Goal: Task Accomplishment & Management: Complete application form

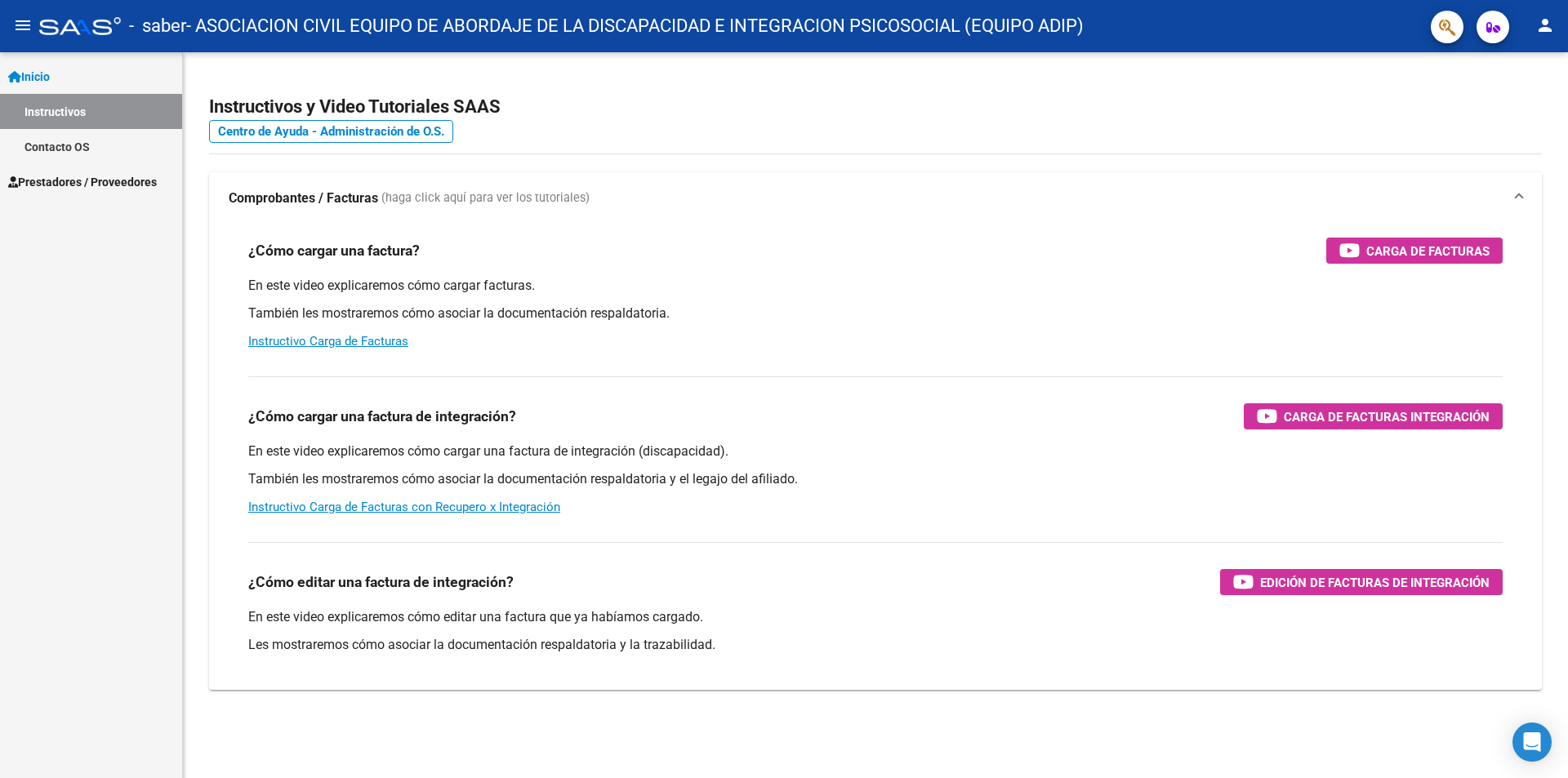
click at [95, 169] on link "Prestadores / Proveedores" at bounding box center [90, 182] width 182 height 35
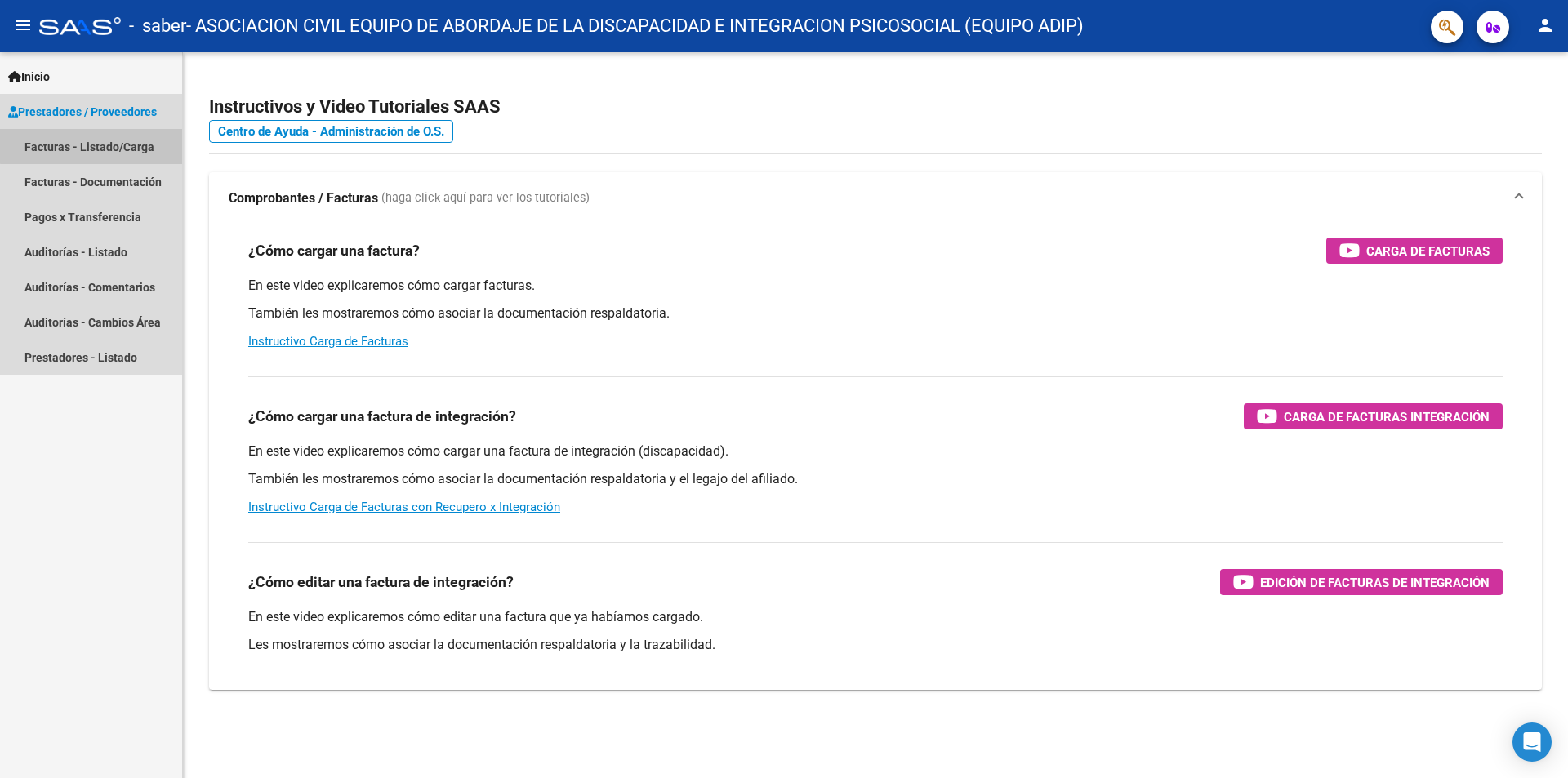
click at [149, 136] on link "Facturas - Listado/Carga" at bounding box center [90, 146] width 182 height 35
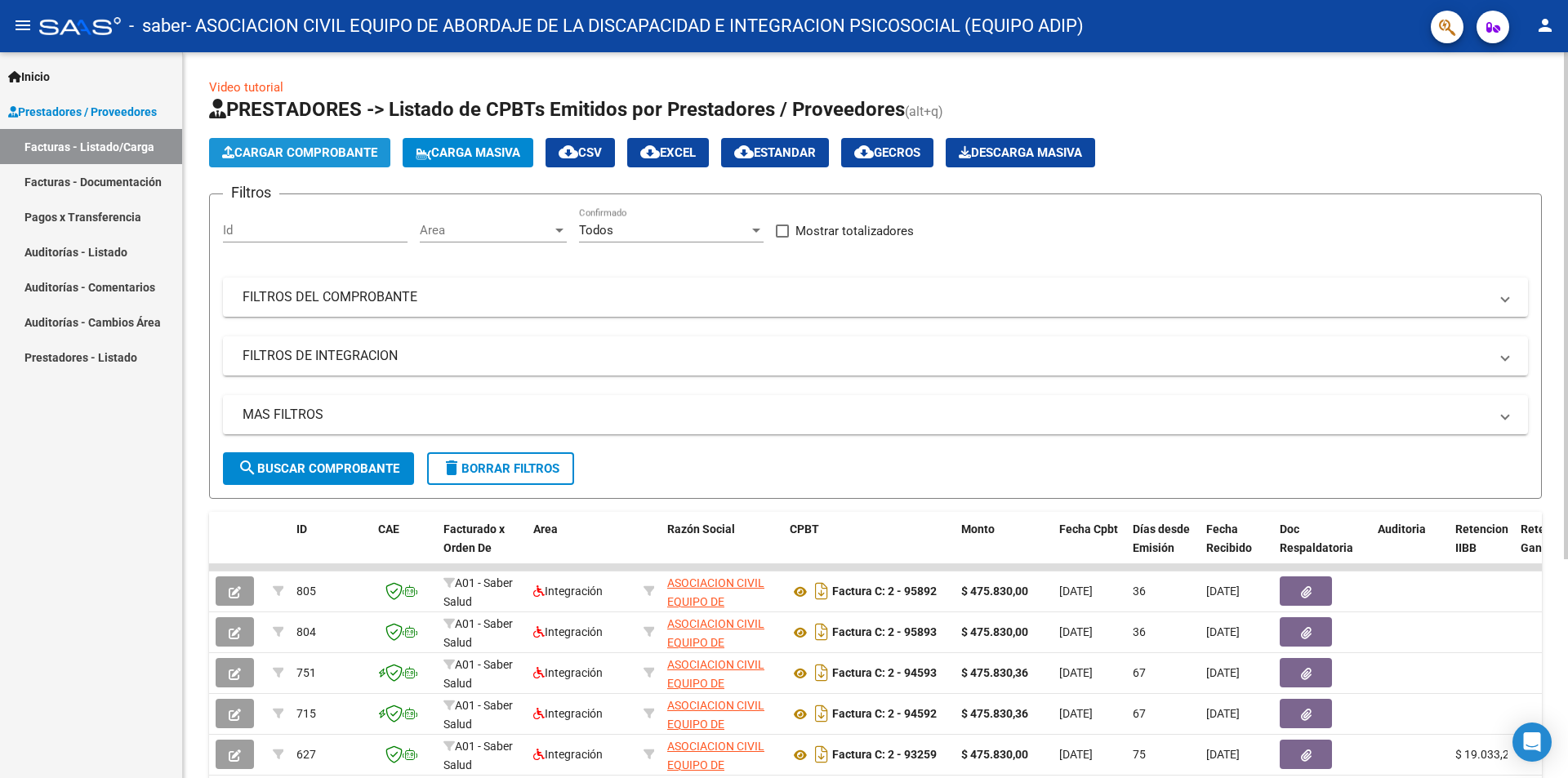
click at [359, 159] on span "Cargar Comprobante" at bounding box center [300, 153] width 155 height 15
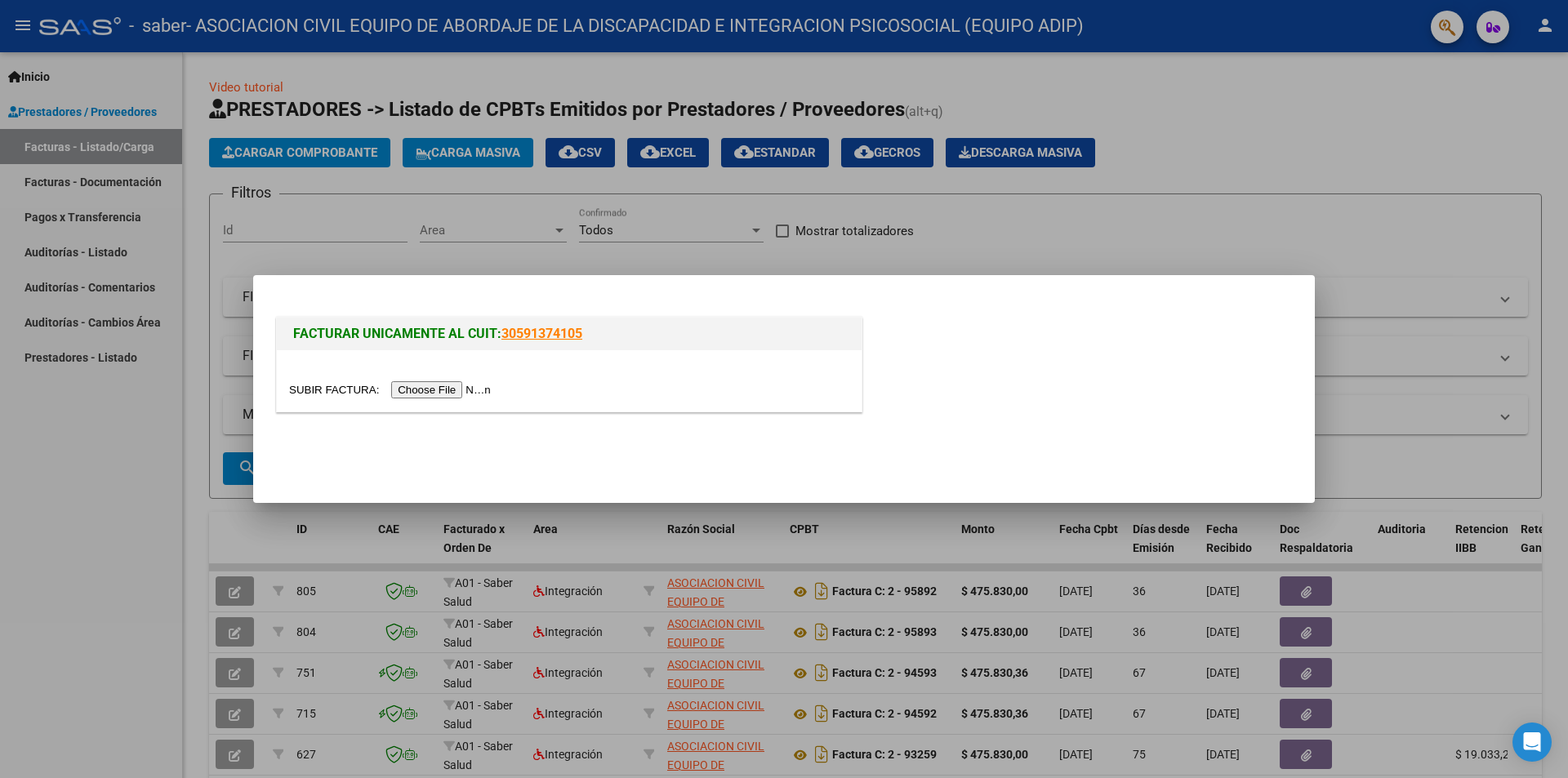
click at [468, 387] on input "file" at bounding box center [392, 389] width 207 height 17
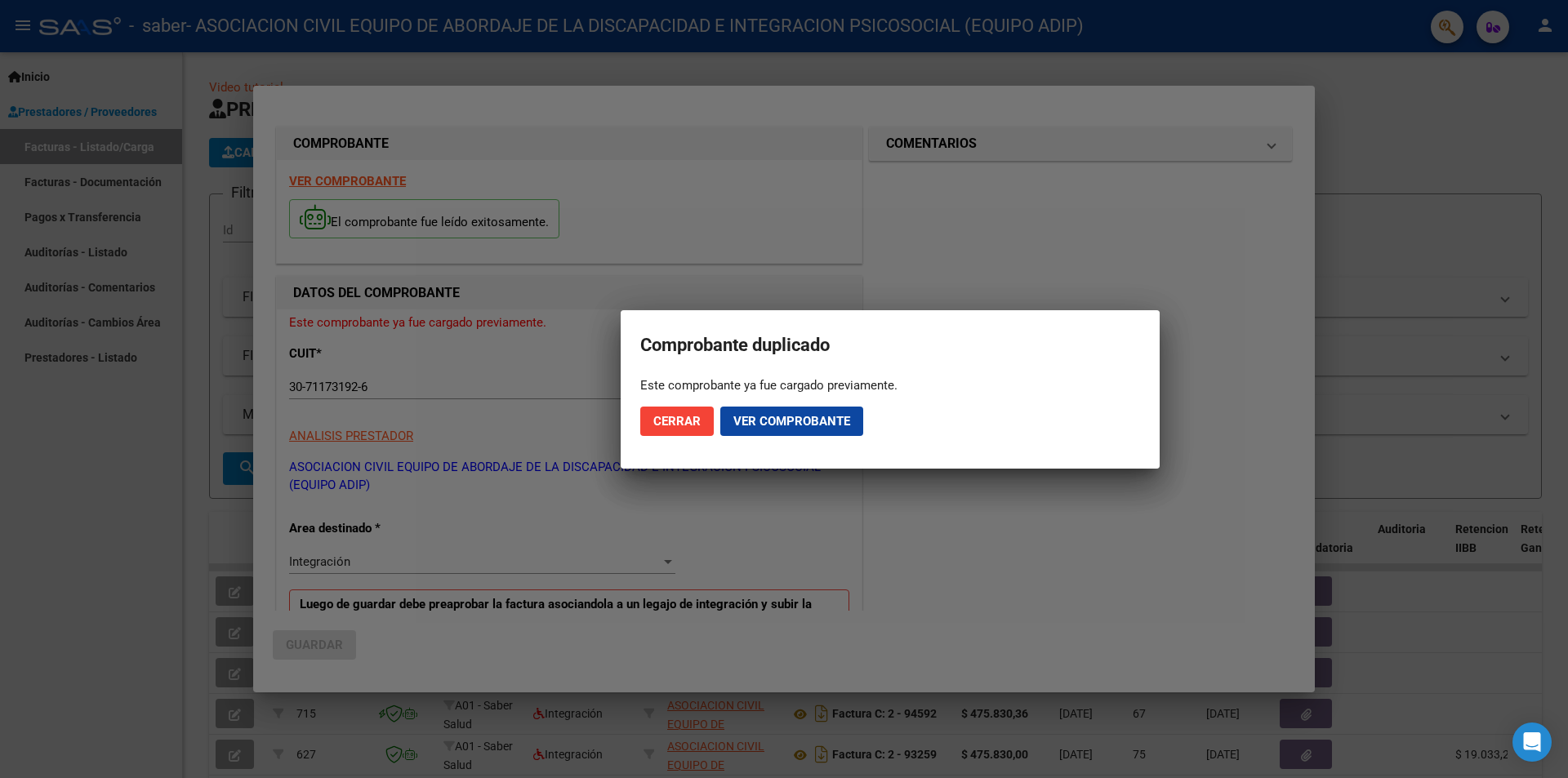
click at [784, 239] on div at bounding box center [784, 389] width 1568 height 778
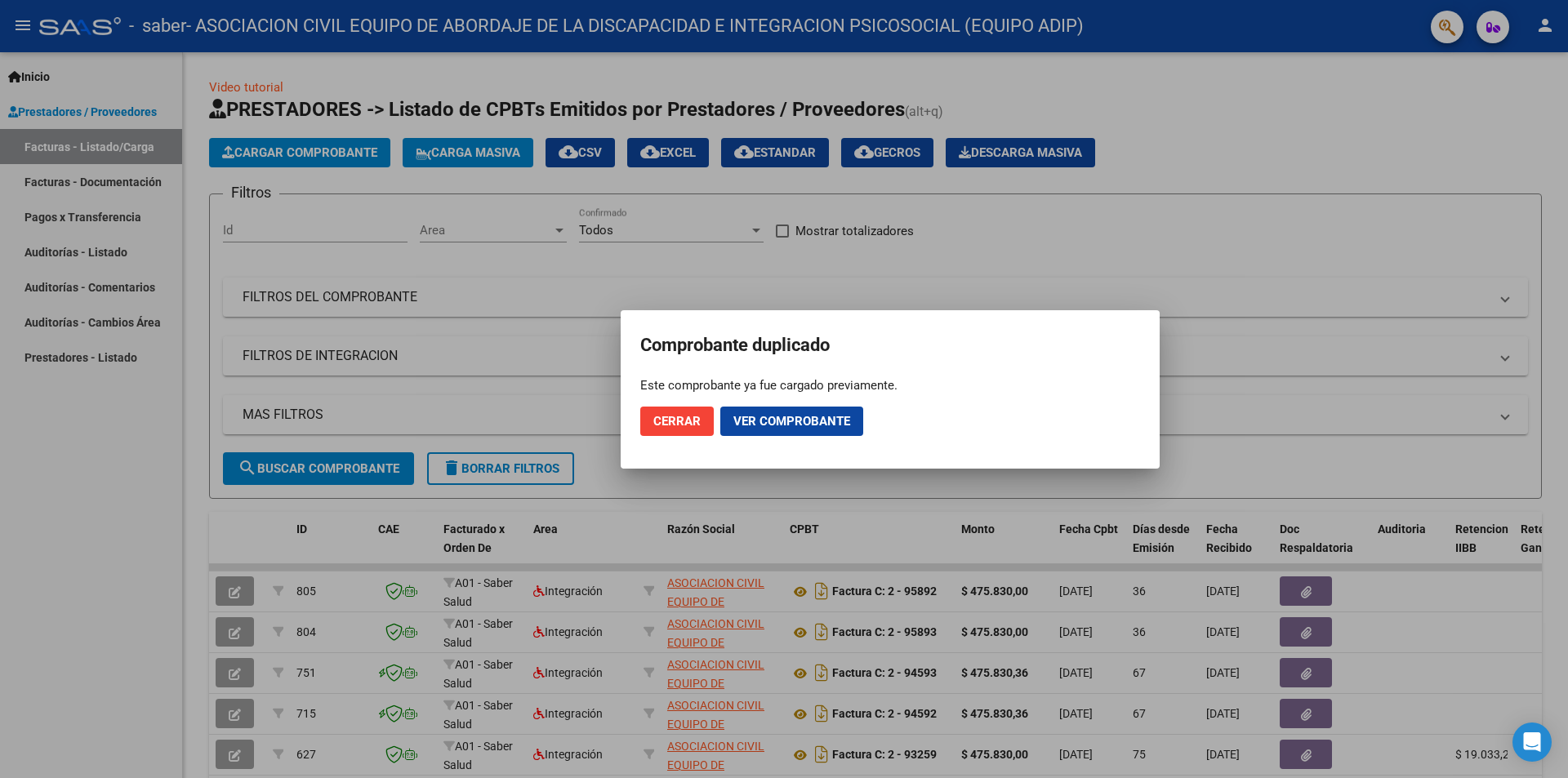
click at [680, 415] on span "Cerrar" at bounding box center [677, 422] width 47 height 15
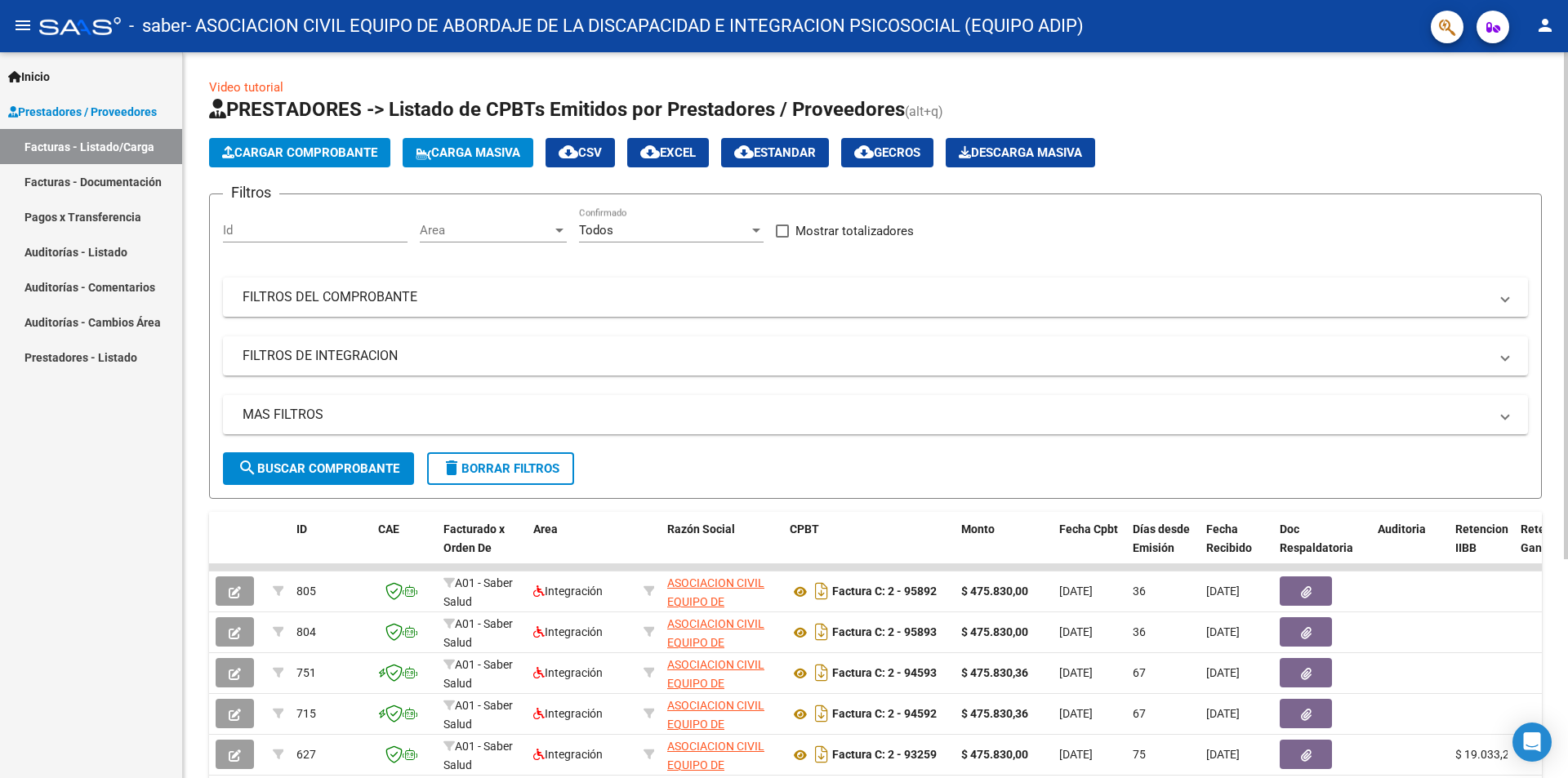
click at [345, 153] on span "Cargar Comprobante" at bounding box center [300, 153] width 155 height 15
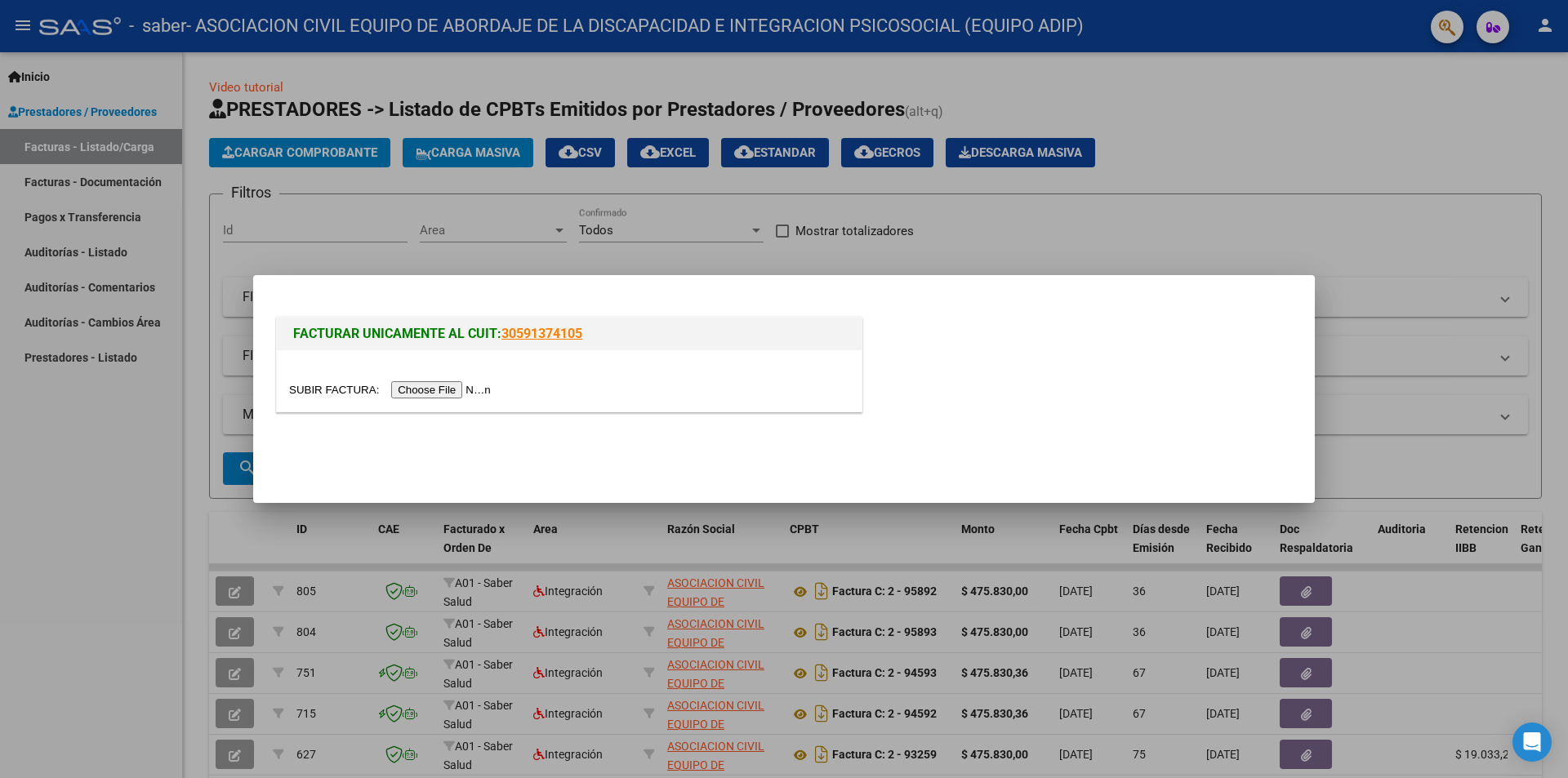
click at [457, 395] on input "file" at bounding box center [392, 389] width 207 height 17
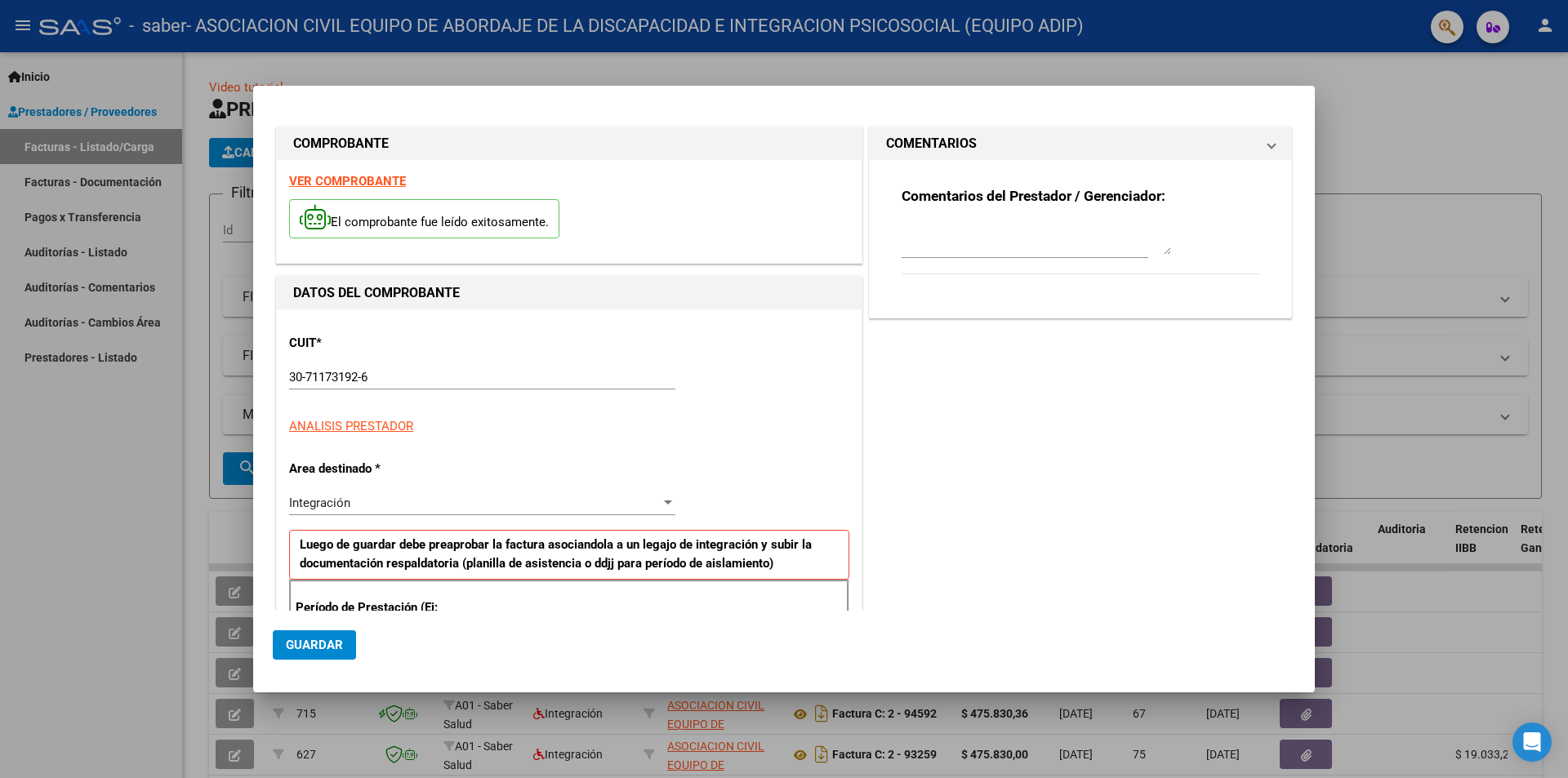
type input "$ 475.830,36"
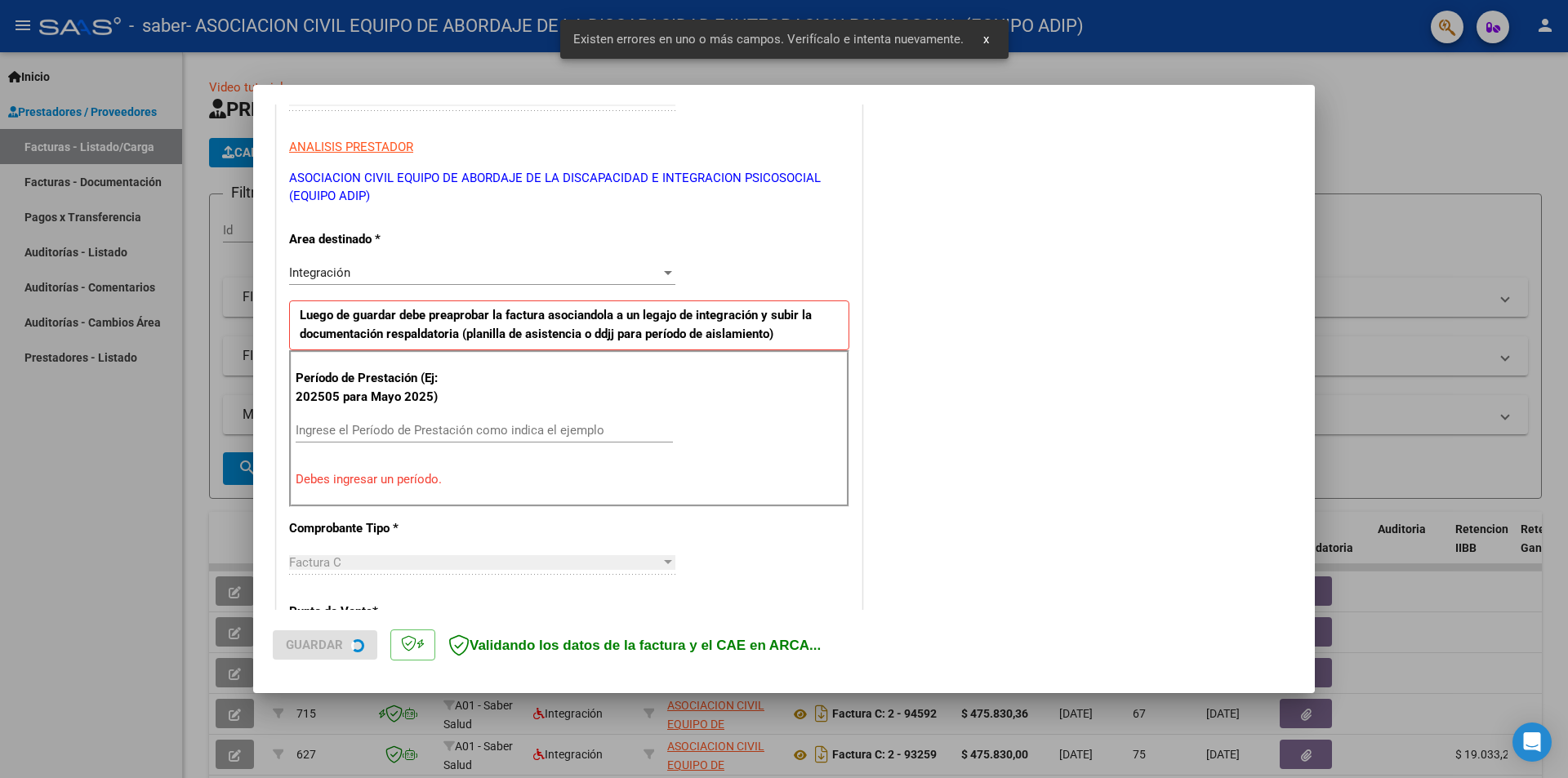
scroll to position [285, 0]
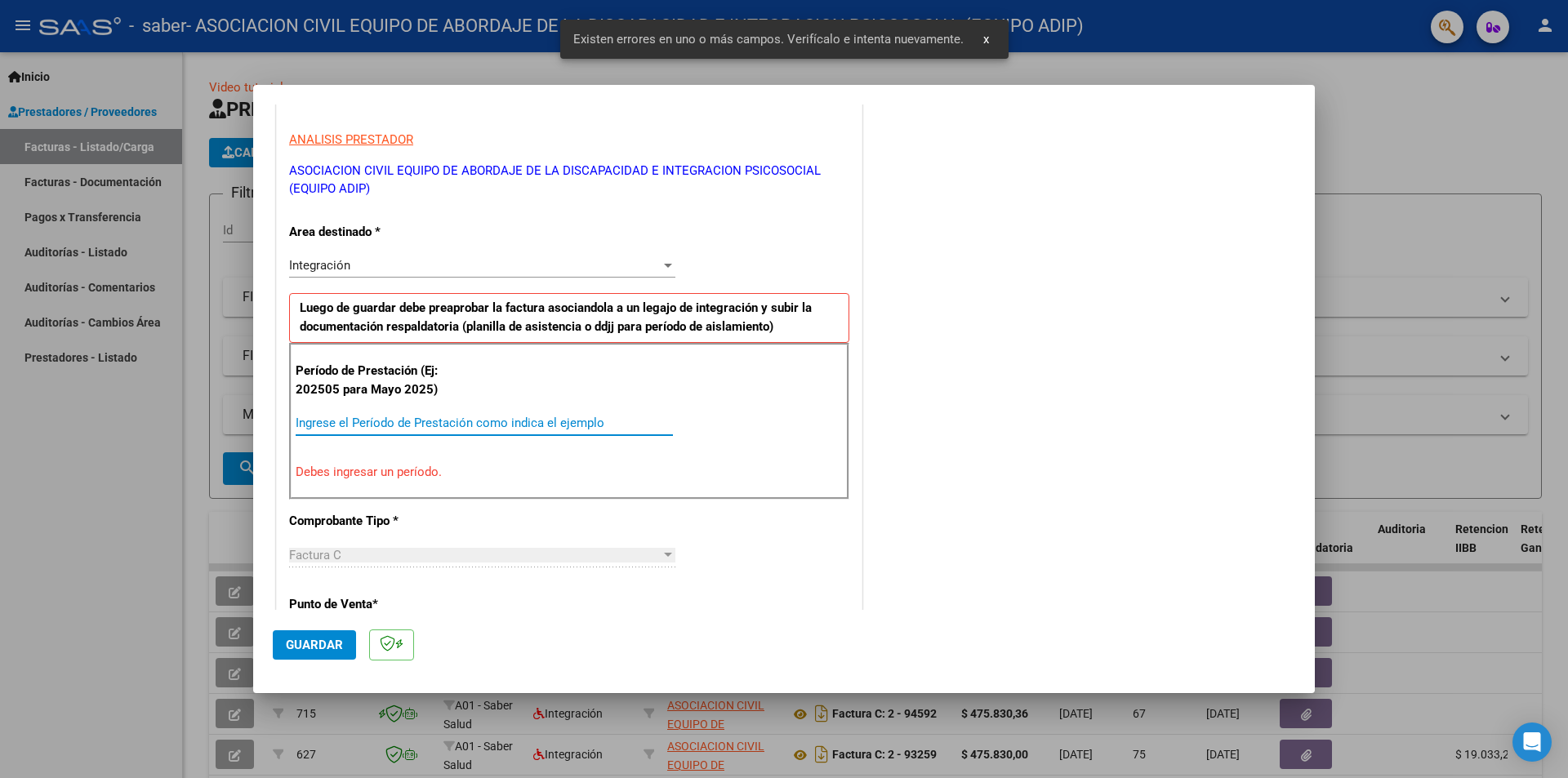
click at [433, 418] on input "Ingrese el Período de Prestación como indica el ejemplo" at bounding box center [484, 423] width 377 height 15
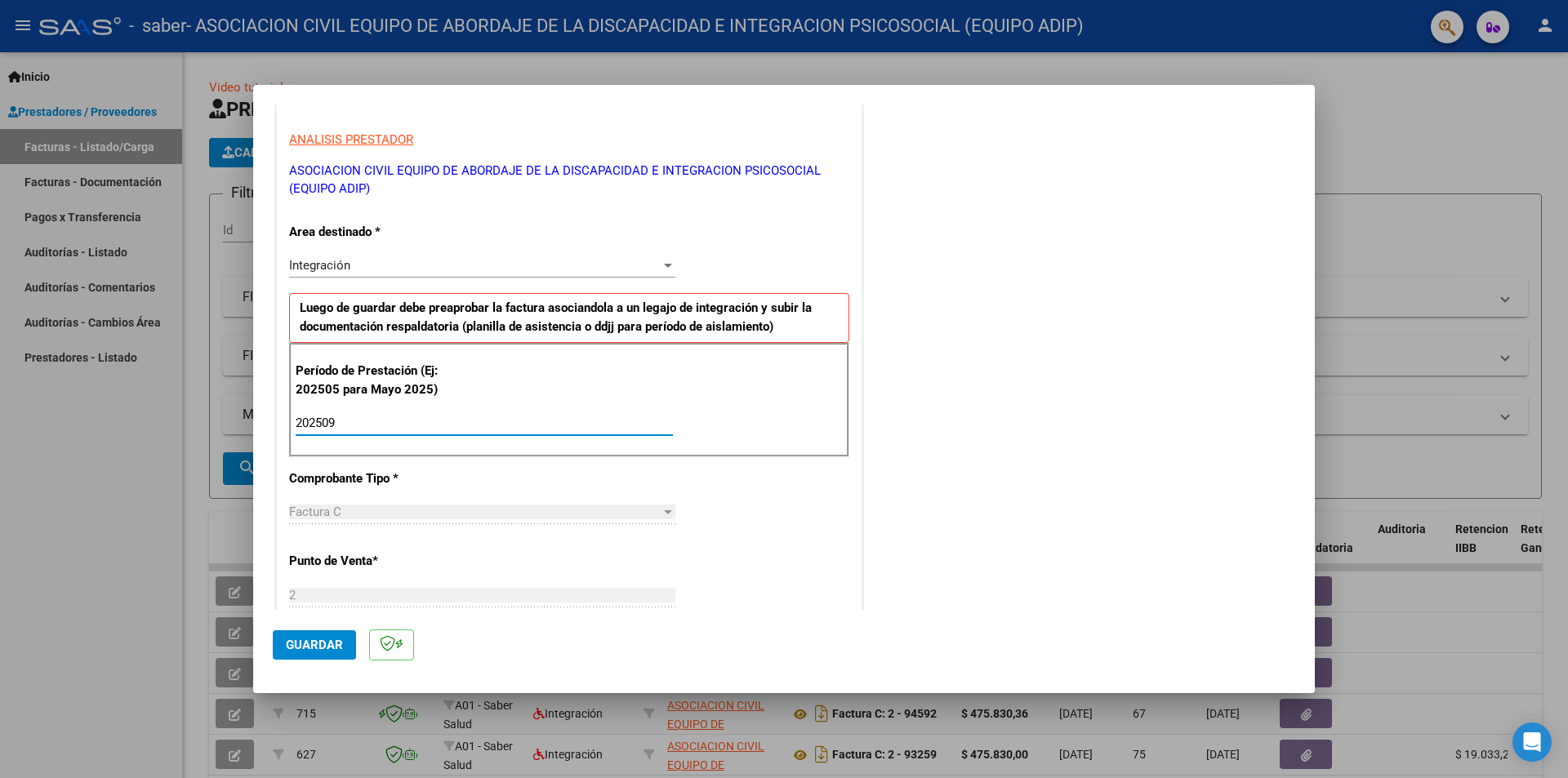
type input "202509"
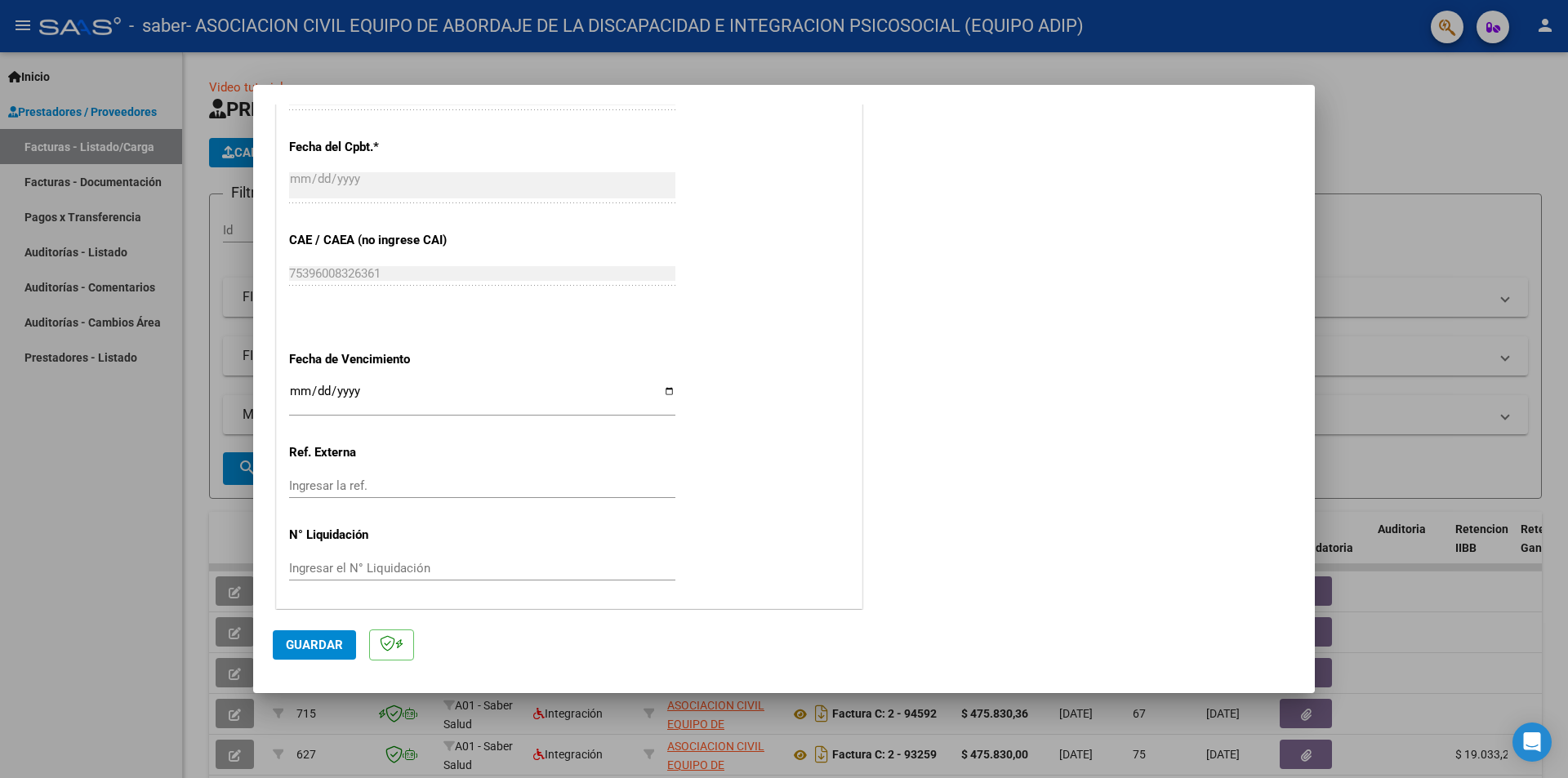
scroll to position [950, 0]
click at [660, 394] on input "Ingresar la fecha" at bounding box center [481, 394] width 386 height 26
type input "[DATE]"
click at [336, 648] on span "Guardar" at bounding box center [314, 645] width 57 height 15
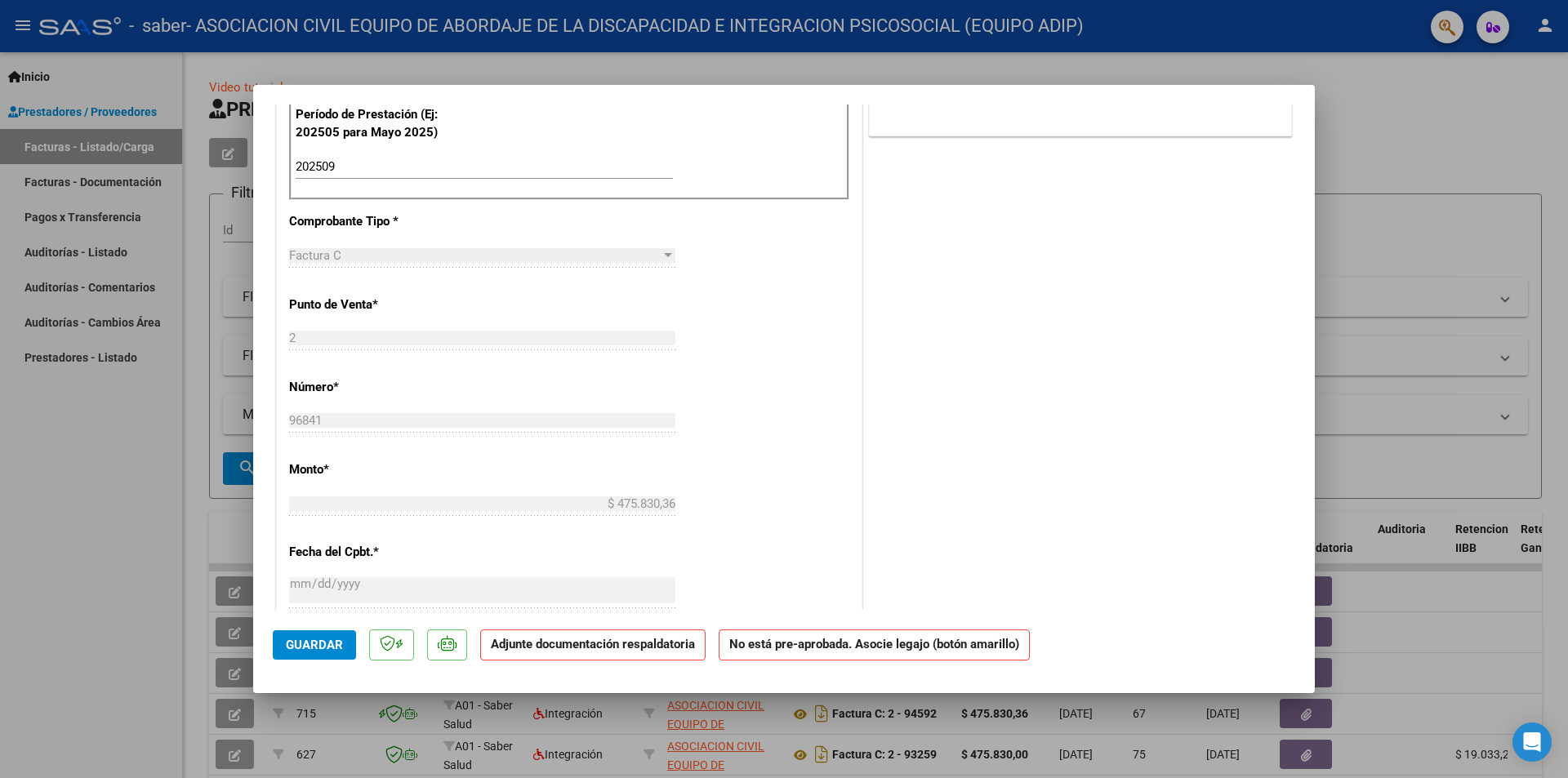
scroll to position [0, 0]
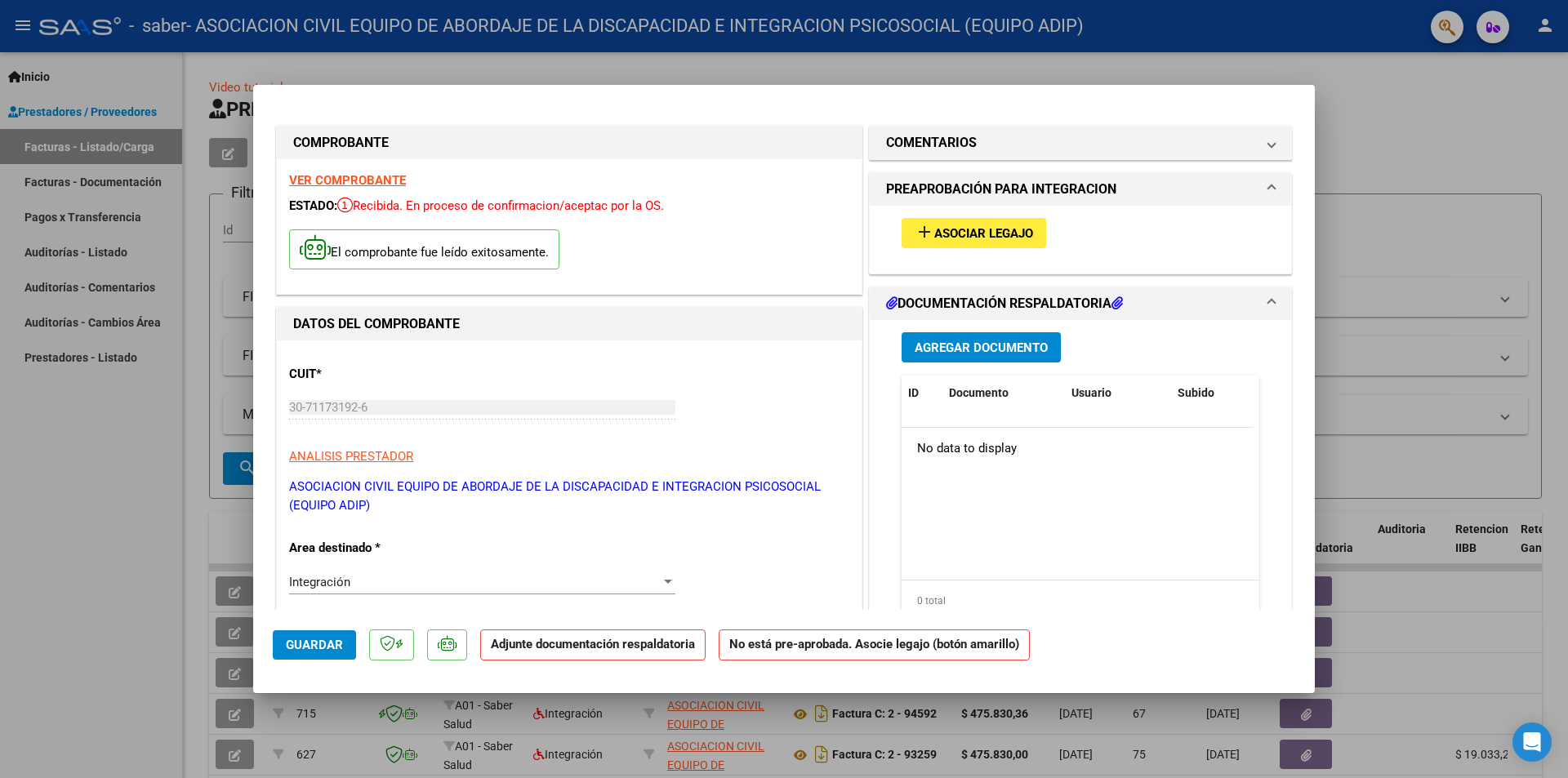
click at [942, 359] on button "Agregar Documento" at bounding box center [981, 347] width 159 height 30
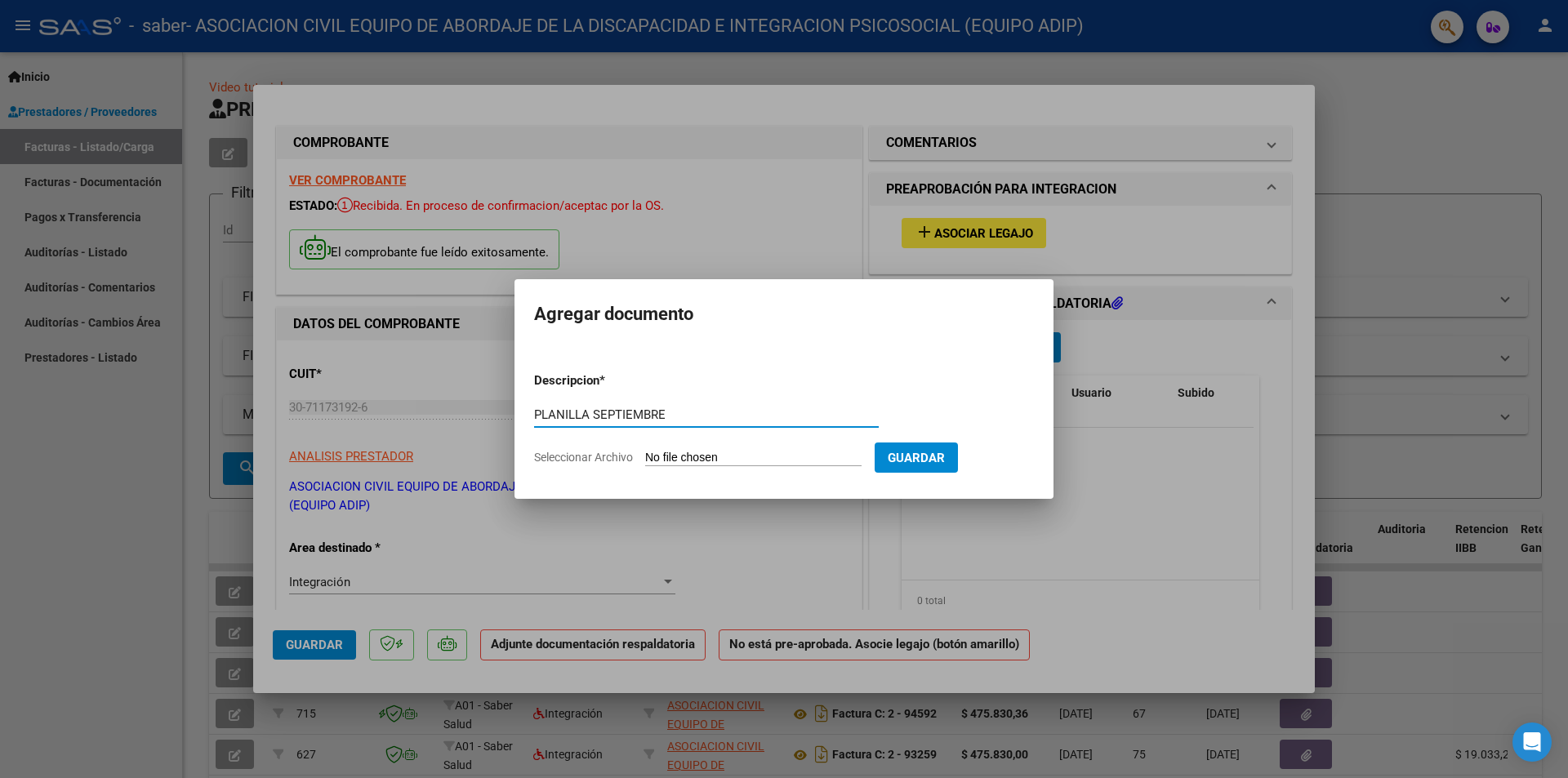
type input "PLANILLA SEPTIEMBRE"
click at [799, 460] on input "Seleccionar Archivo" at bounding box center [753, 458] width 217 height 16
type input "C:\fakepath\[PERSON_NAME].pdf"
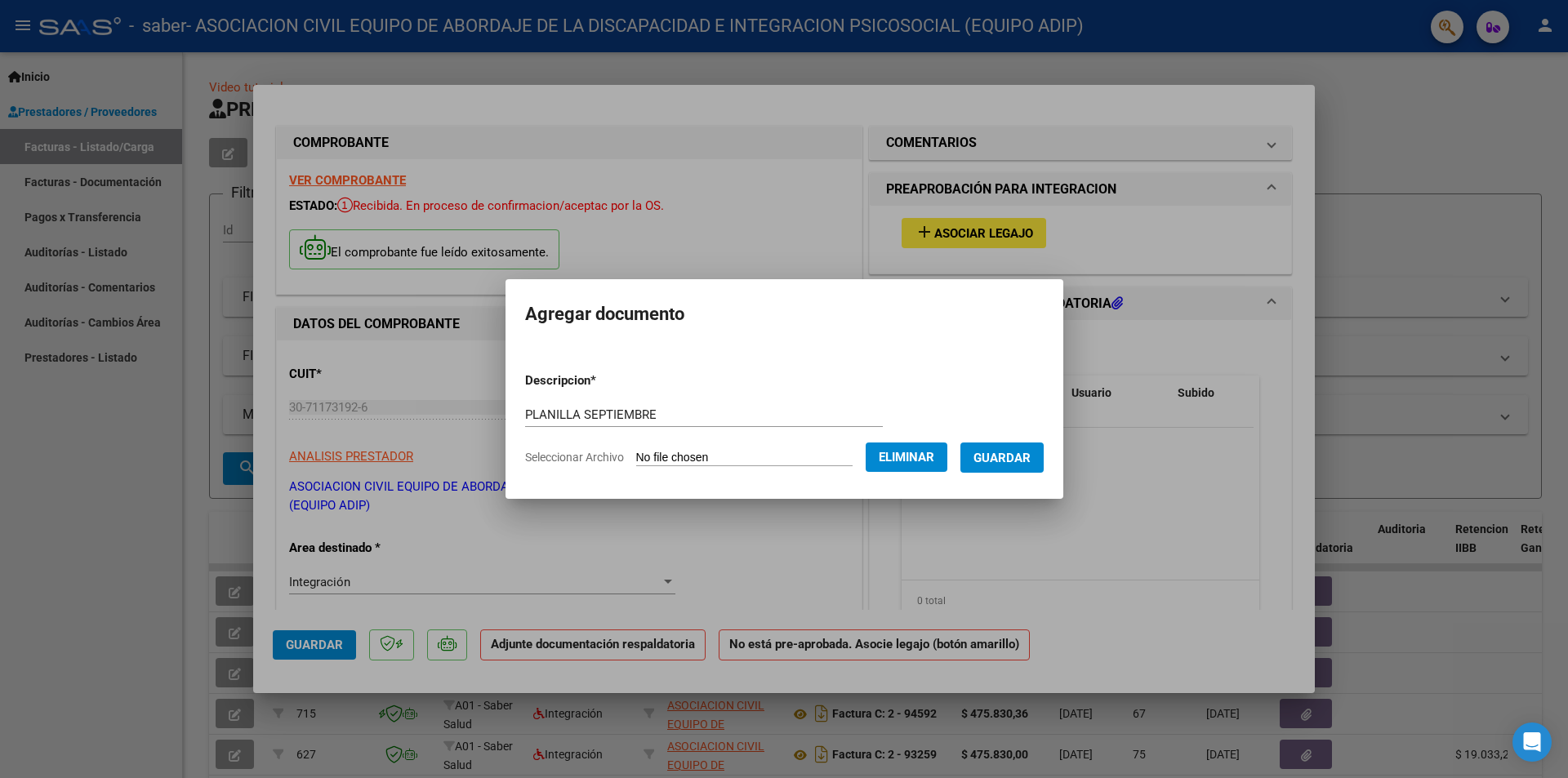
click at [994, 450] on span "Guardar" at bounding box center [1002, 458] width 57 height 15
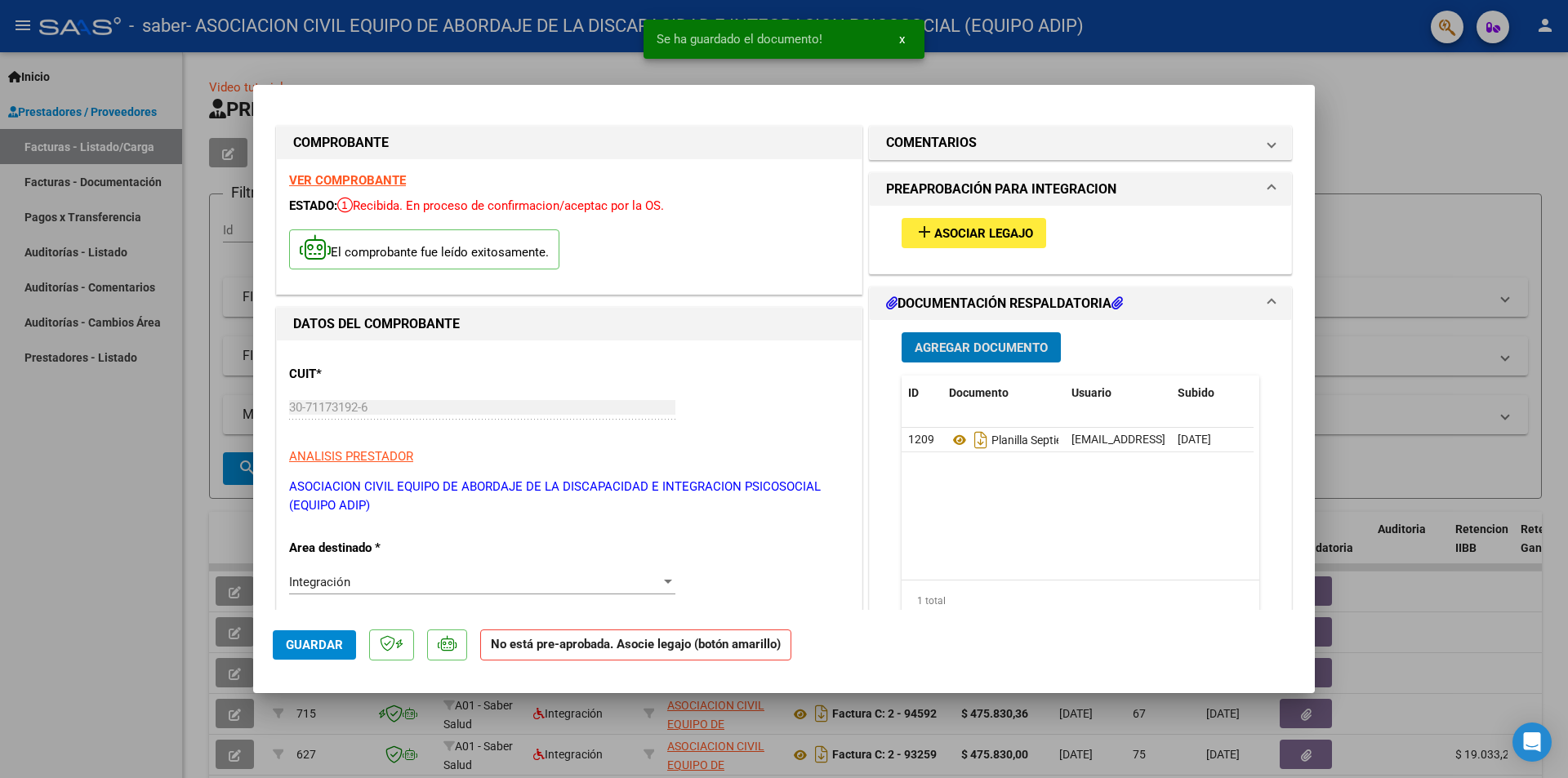
click at [296, 652] on span "Guardar" at bounding box center [314, 645] width 57 height 15
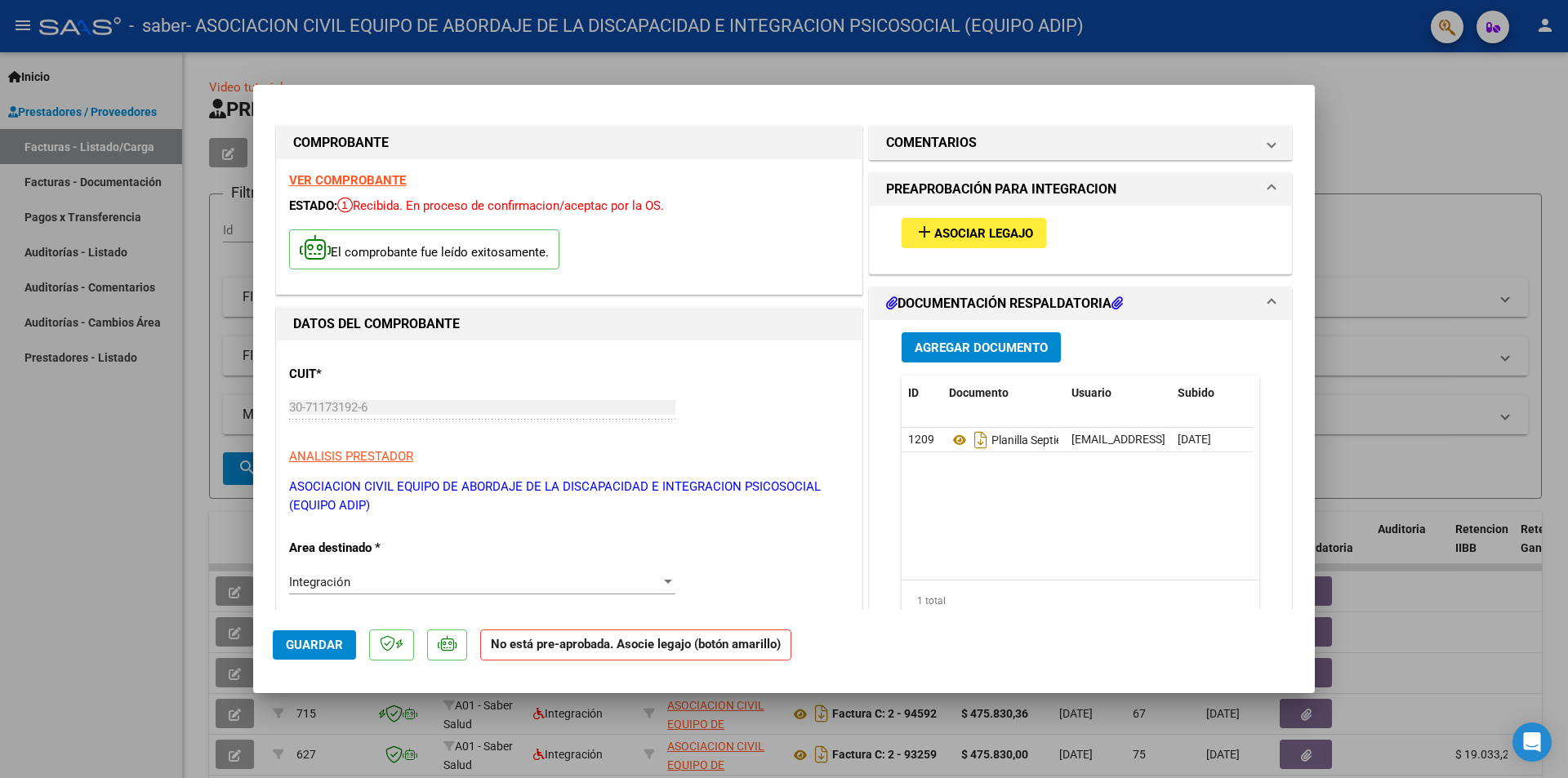
click at [419, 125] on div "COMPROBANTE VER COMPROBANTE ESTADO: Recibida. En proceso de confirmacion/acepta…" at bounding box center [569, 210] width 586 height 169
click at [1296, 163] on mat-dialog-content "COMPROBANTE VER COMPROBANTE ESTADO: Recibida. En proceso de confirmacion/acepta…" at bounding box center [784, 357] width 1062 height 506
click at [1011, 438] on span "Planilla Septiembre" at bounding box center [1018, 440] width 139 height 13
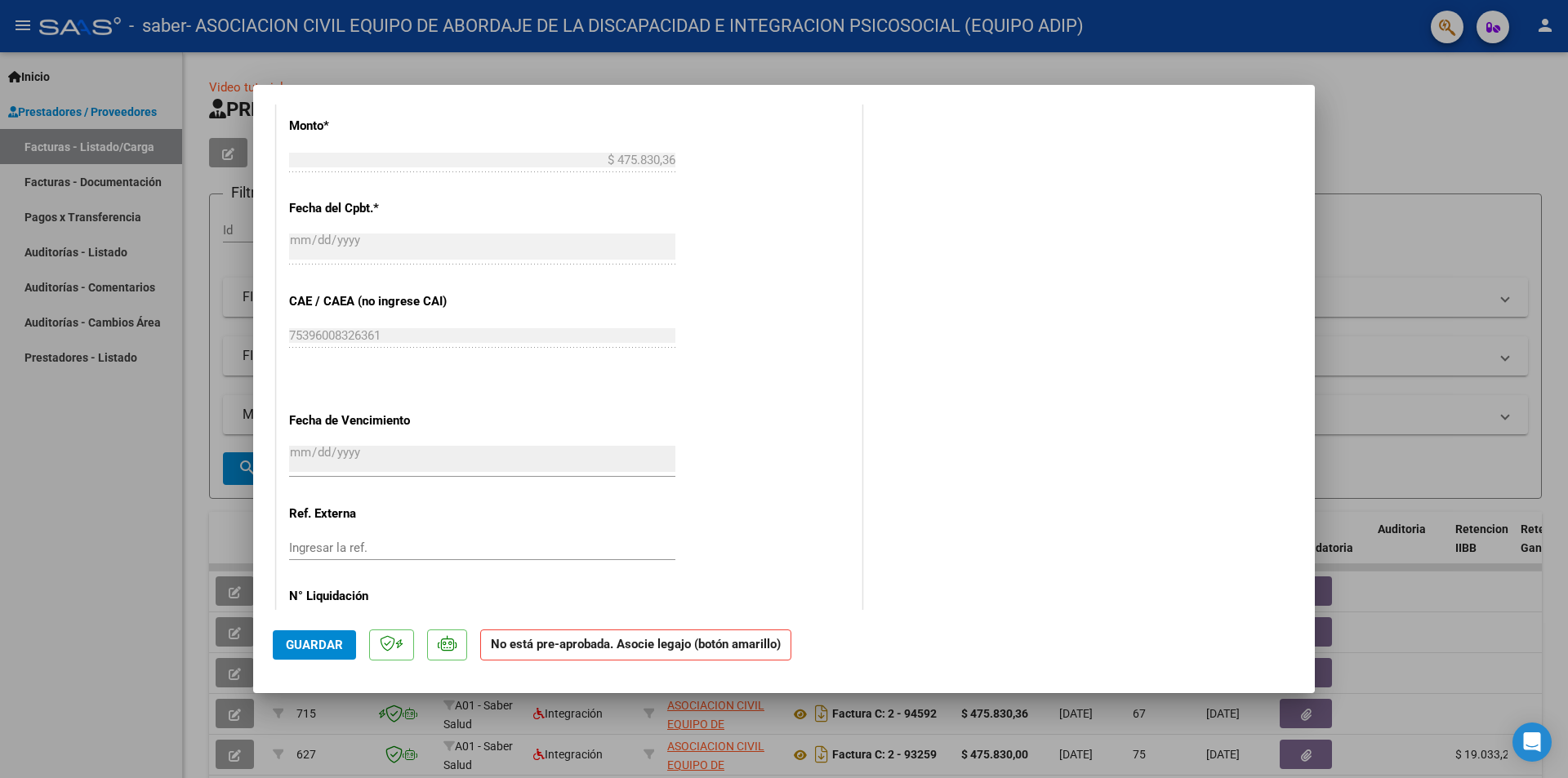
scroll to position [932, 0]
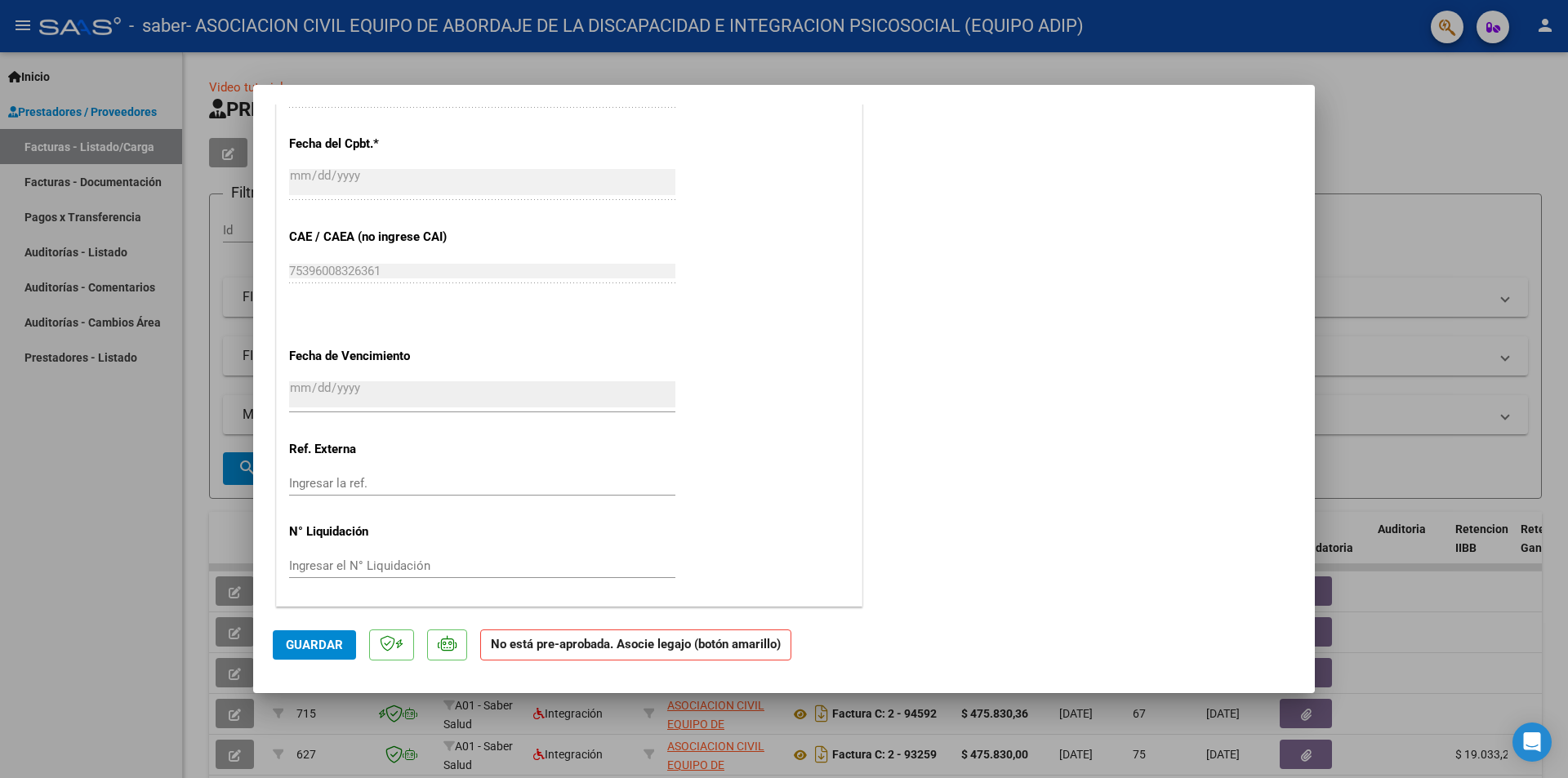
click at [332, 653] on span "Guardar" at bounding box center [314, 645] width 57 height 15
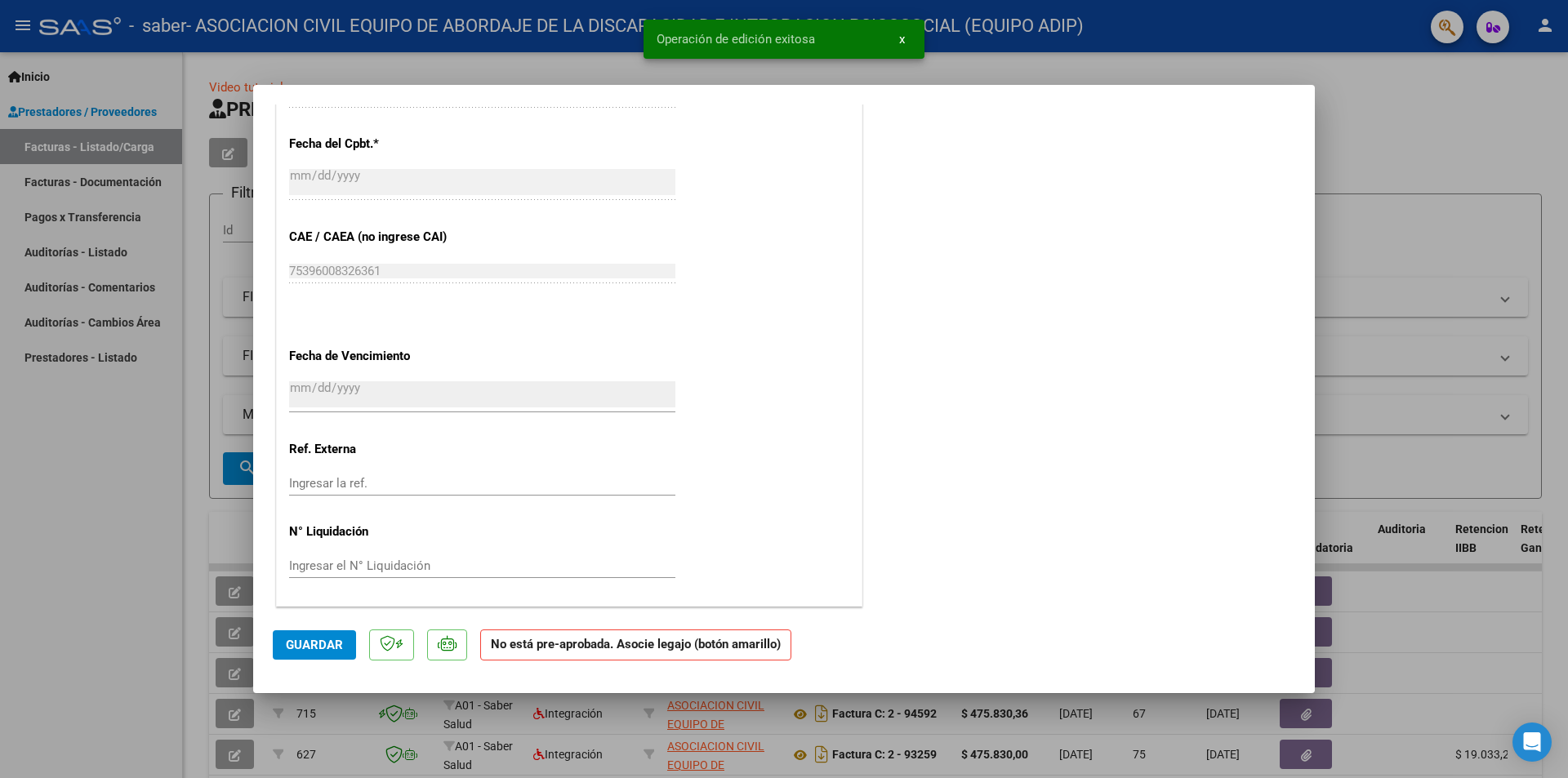
click at [907, 35] on button "x" at bounding box center [901, 39] width 32 height 29
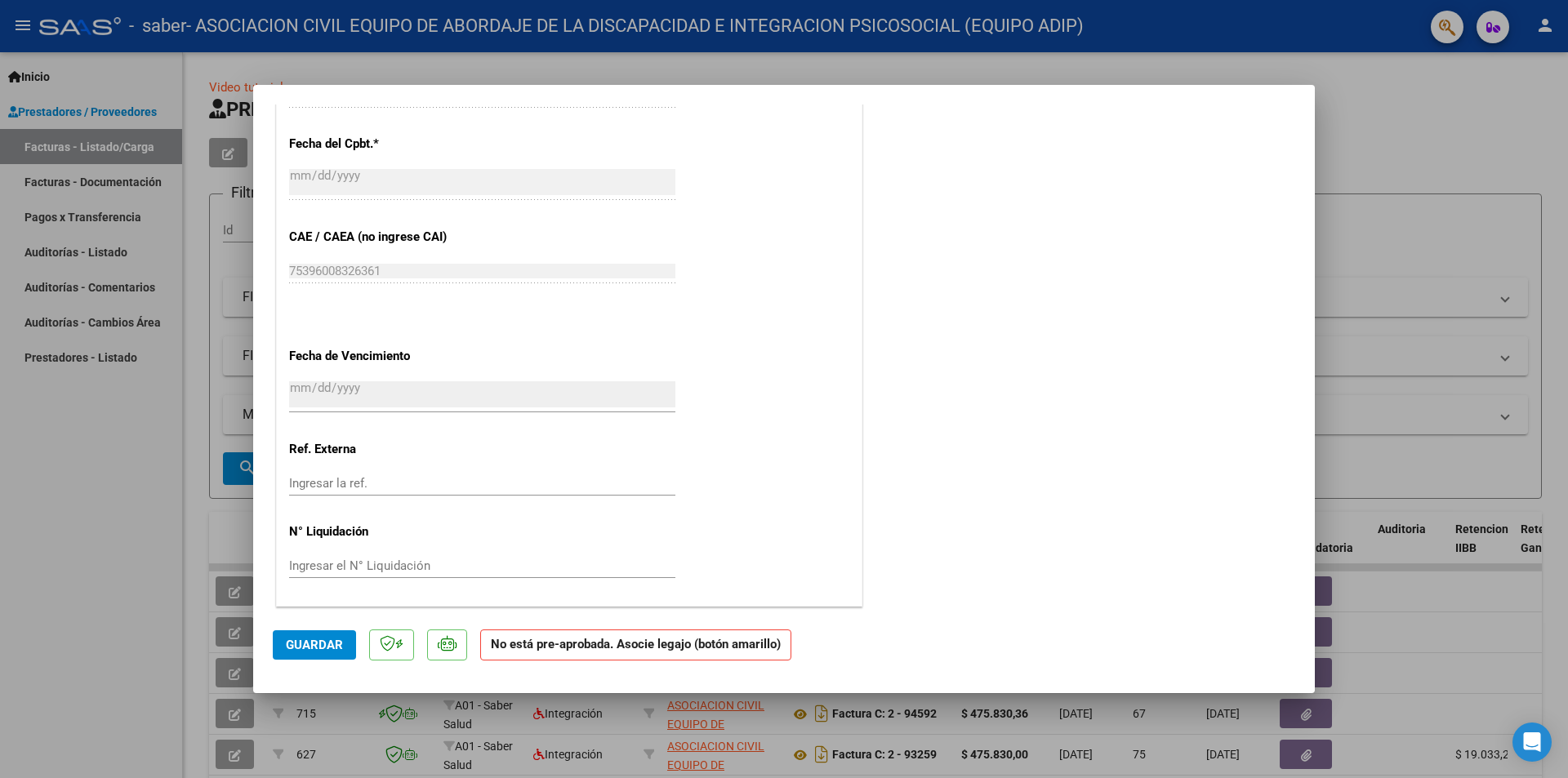
click at [1263, 91] on mat-dialog-container "COMPROBANTE VER COMPROBANTE ESTADO: Recibida. En proceso de confirmacion/acepta…" at bounding box center [784, 389] width 1062 height 609
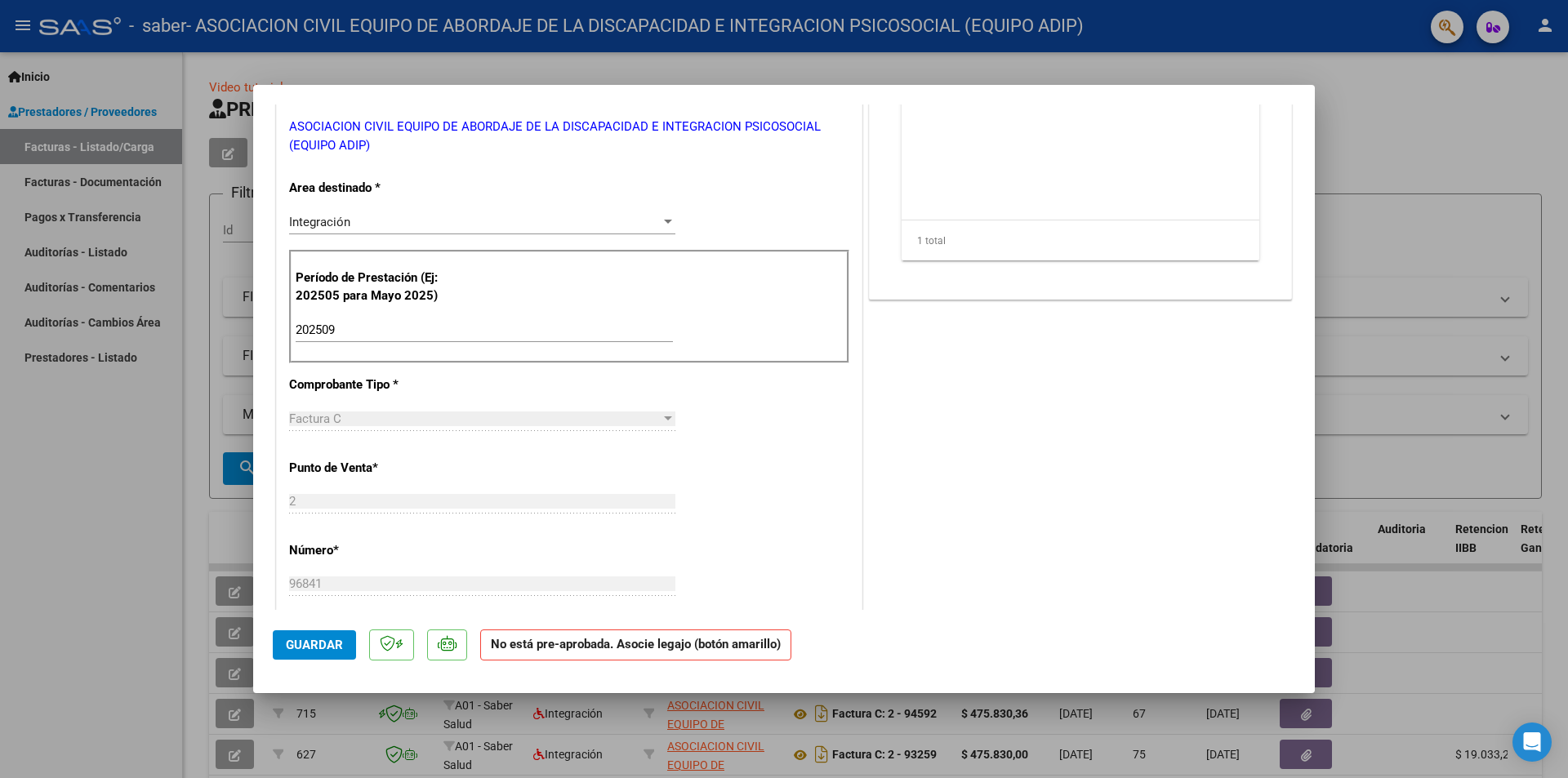
scroll to position [0, 0]
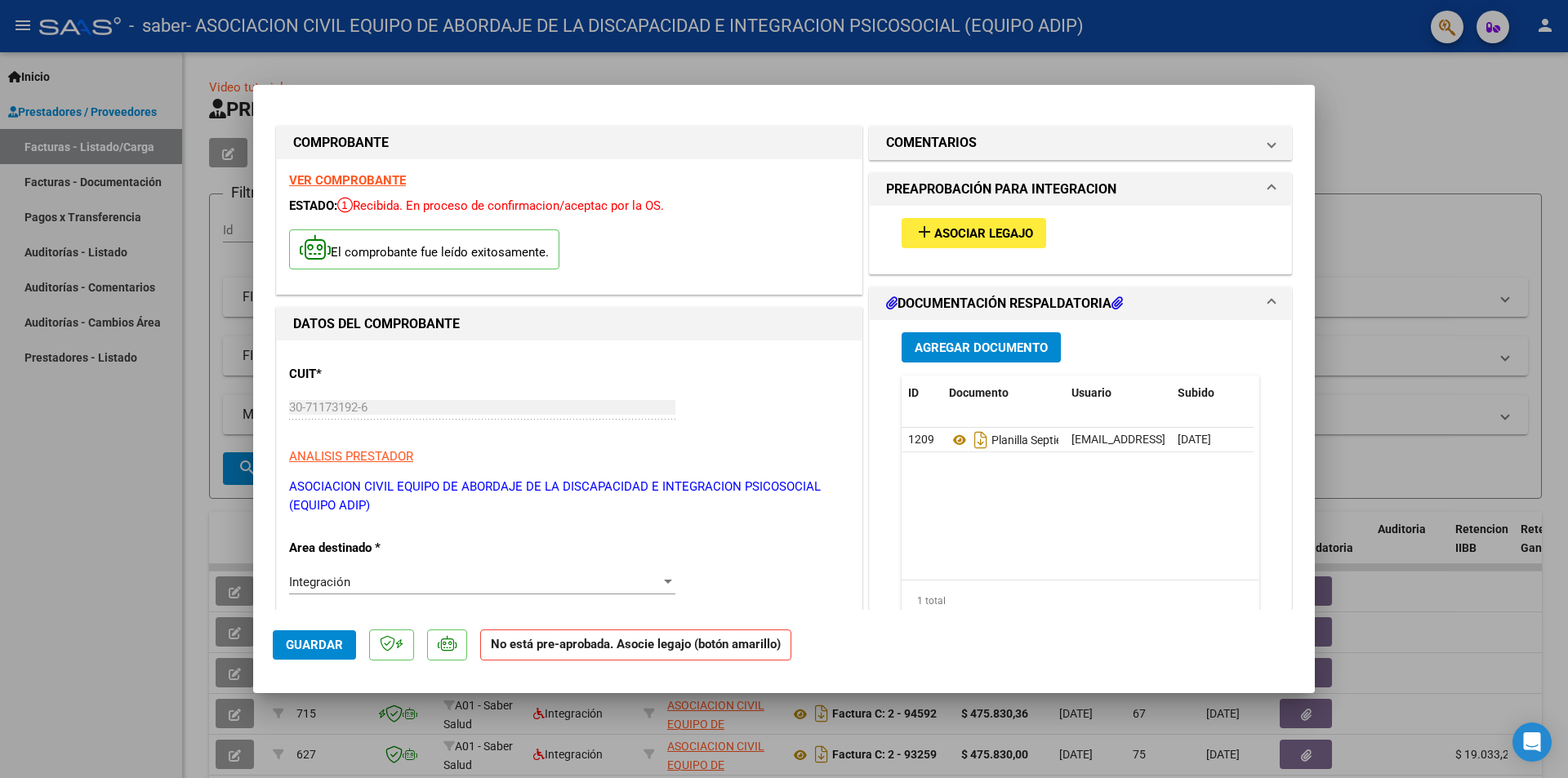
click at [1279, 144] on mat-expansion-panel "COMENTARIOS Comentarios del Prestador / Gerenciador:" at bounding box center [1081, 142] width 423 height 34
click at [1238, 143] on mat-panel-title "COMENTARIOS" at bounding box center [1070, 143] width 369 height 20
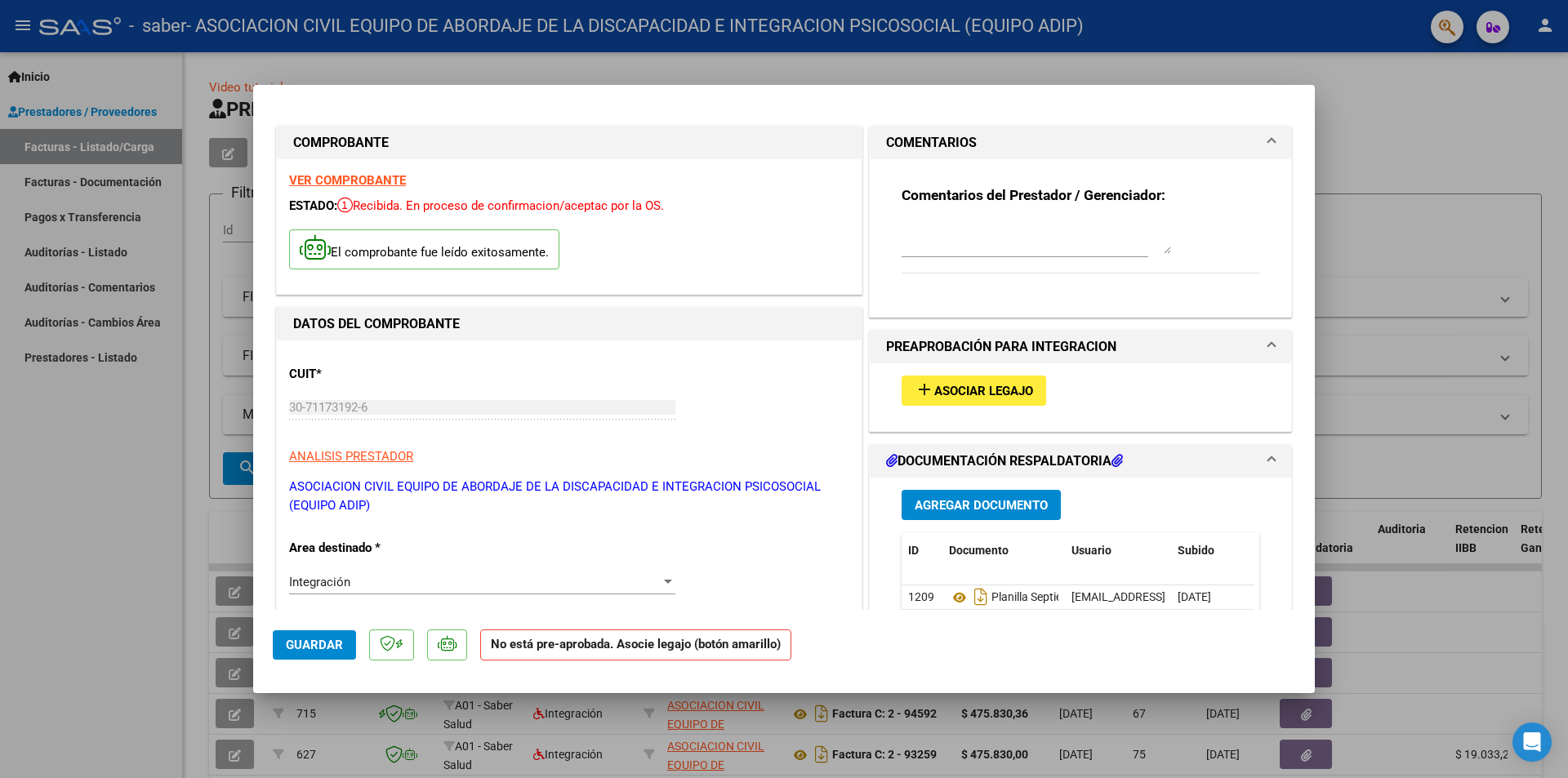
click at [1238, 143] on mat-panel-title "COMENTARIOS" at bounding box center [1070, 143] width 369 height 20
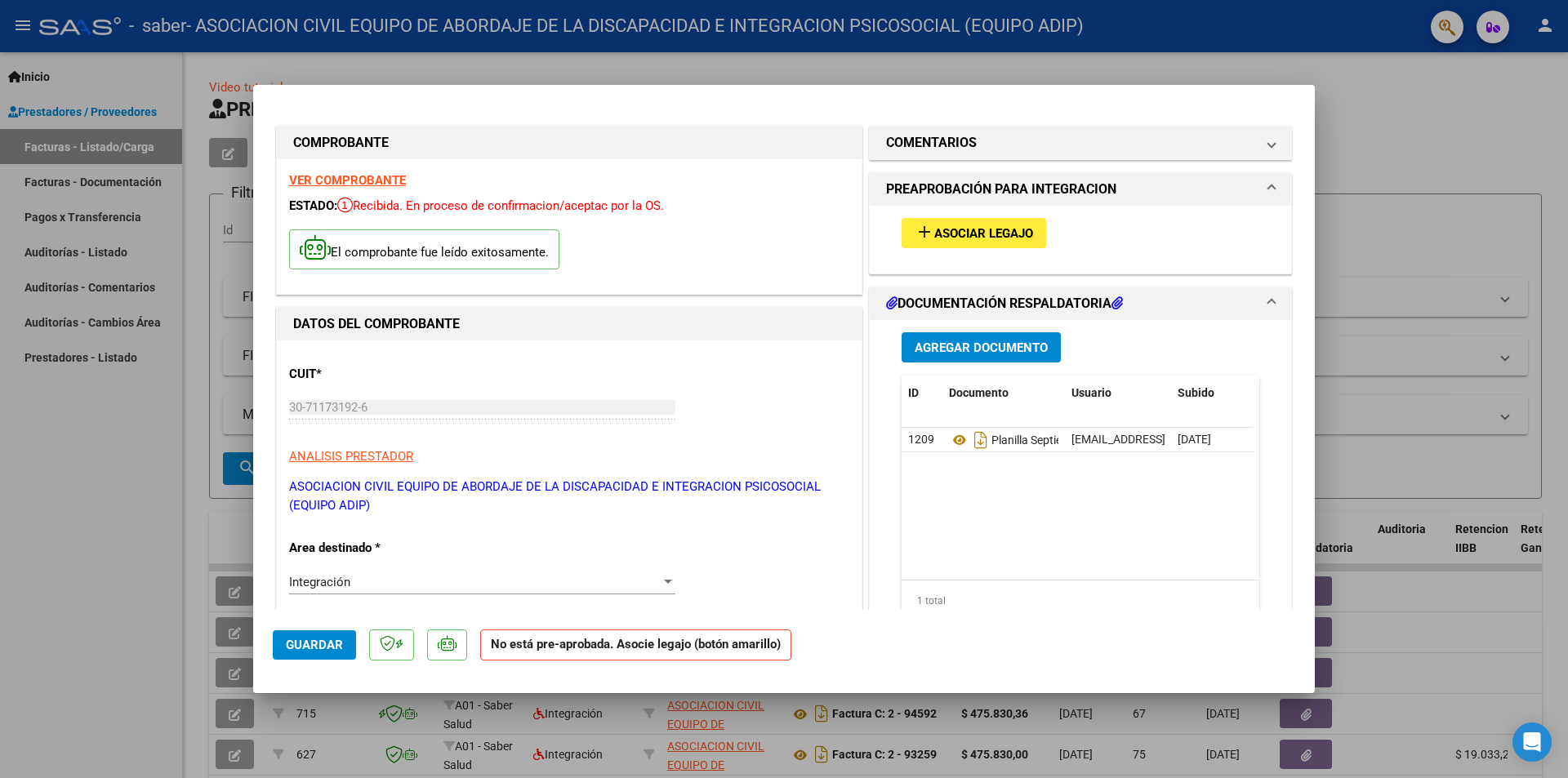
click at [1402, 104] on div at bounding box center [784, 389] width 1568 height 778
type input "$ 0,00"
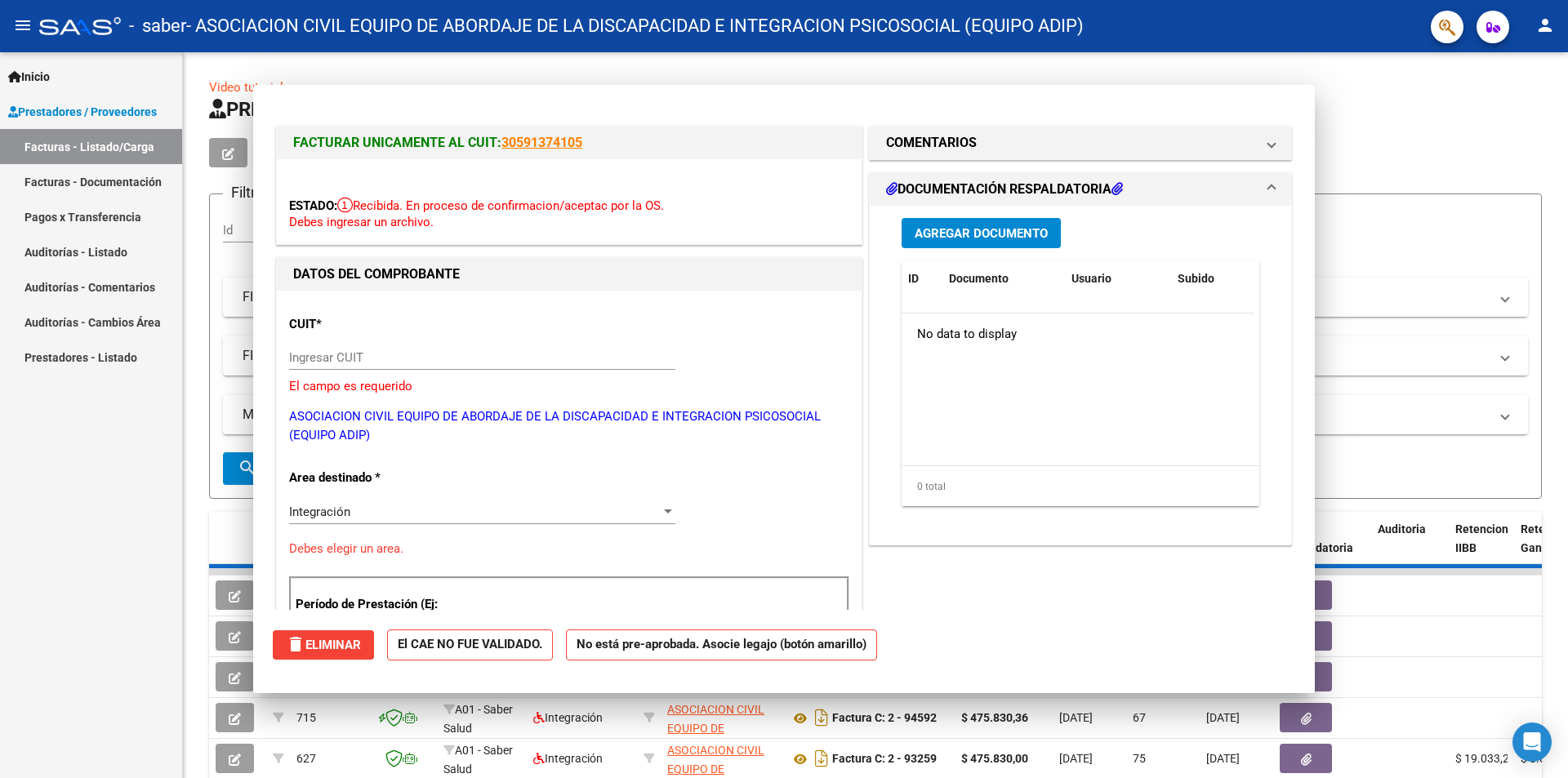
click at [1402, 104] on h1 "PRESTADORES -> Listado de CPBTs Emitidos por Prestadores / Proveedores (alt+q)" at bounding box center [875, 110] width 1332 height 28
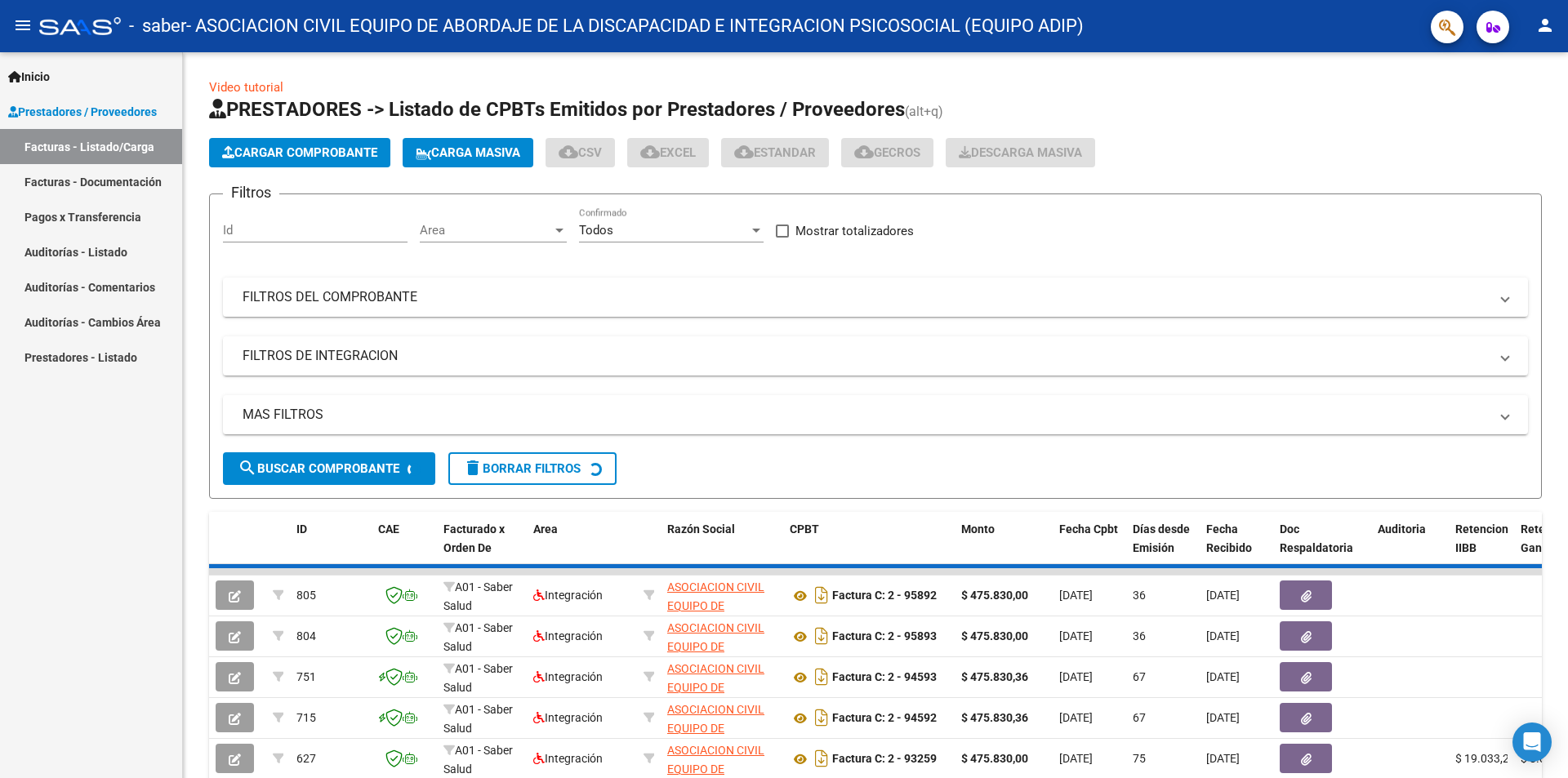
click at [1402, 104] on h1 "PRESTADORES -> Listado de CPBTs Emitidos por Prestadores / Proveedores (alt+q)" at bounding box center [875, 110] width 1332 height 28
click at [1401, 107] on h1 "PRESTADORES -> Listado de CPBTs Emitidos por Prestadores / Proveedores (alt+q)" at bounding box center [875, 110] width 1332 height 28
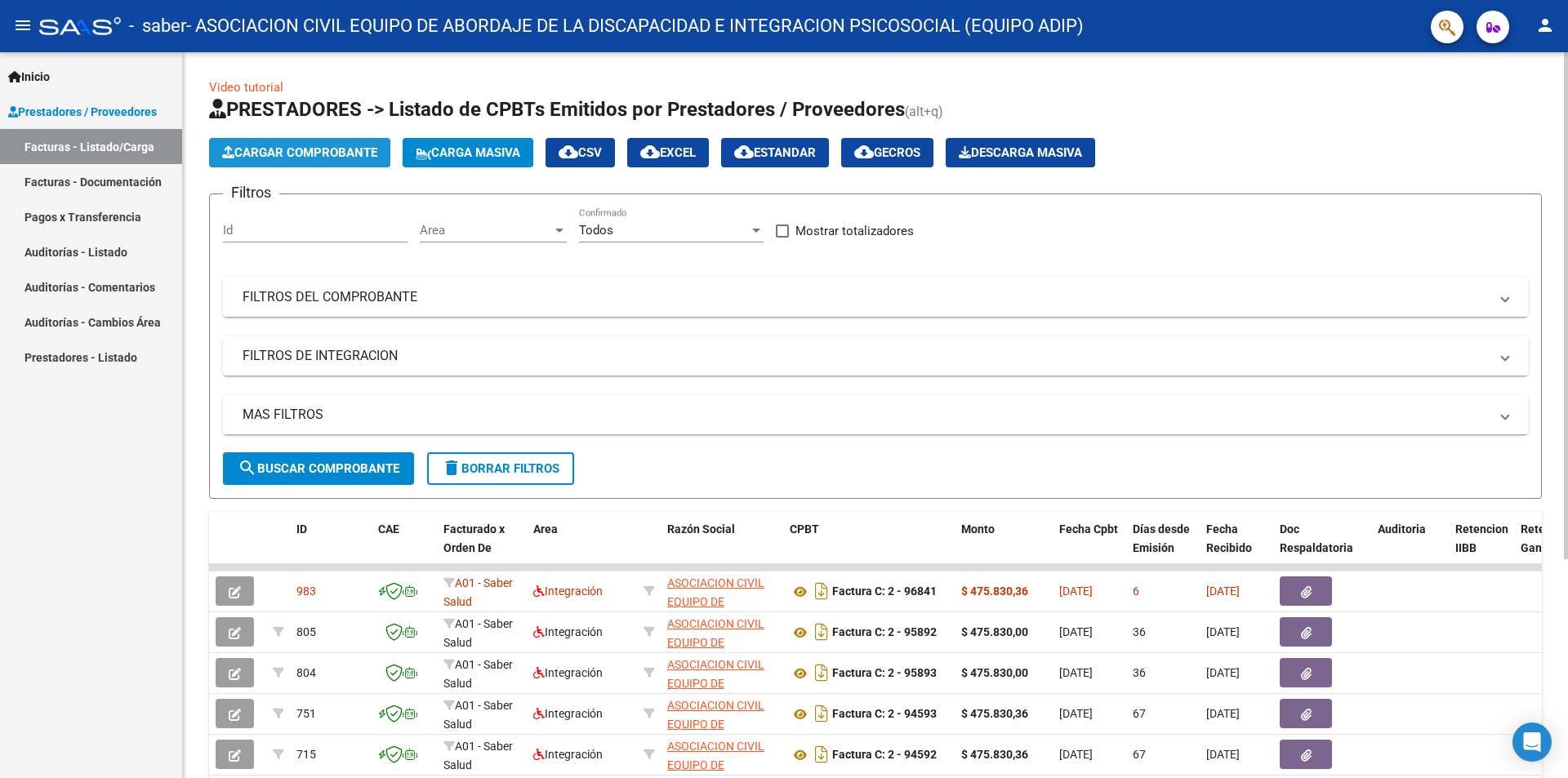
click at [286, 159] on span "Cargar Comprobante" at bounding box center [300, 153] width 155 height 15
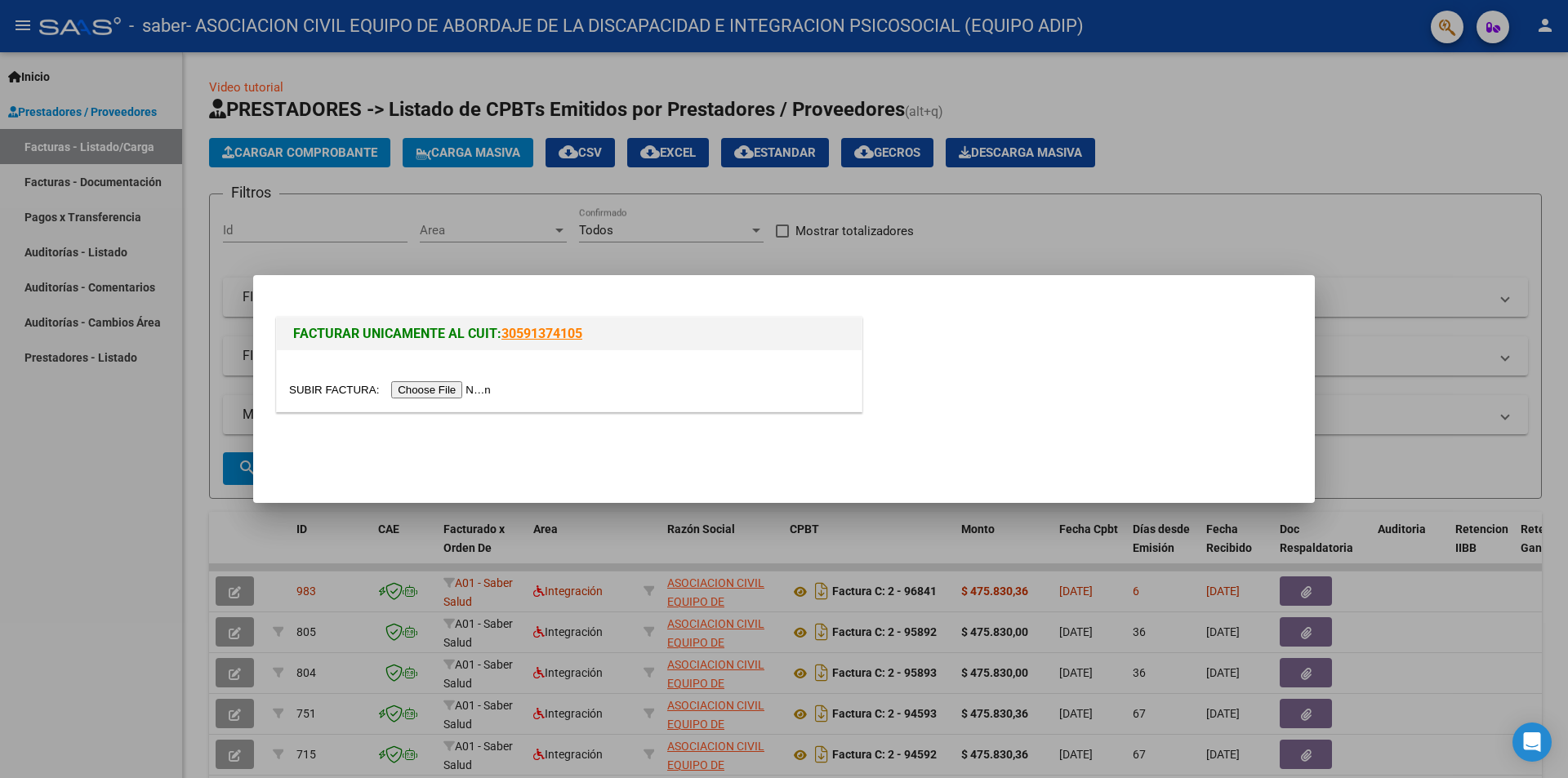
click at [405, 398] on input "file" at bounding box center [392, 389] width 207 height 17
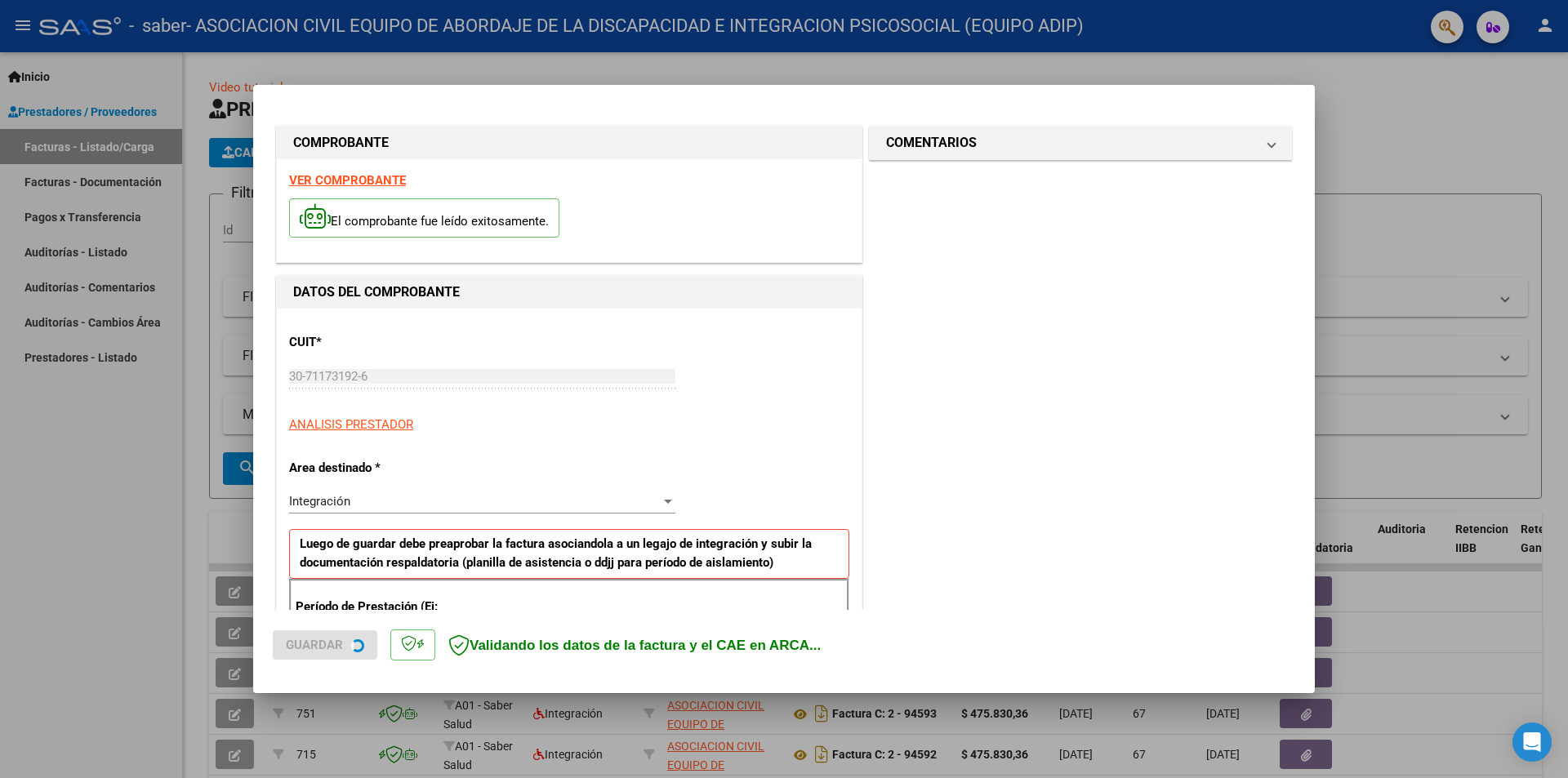
type input "$ 475.830,36"
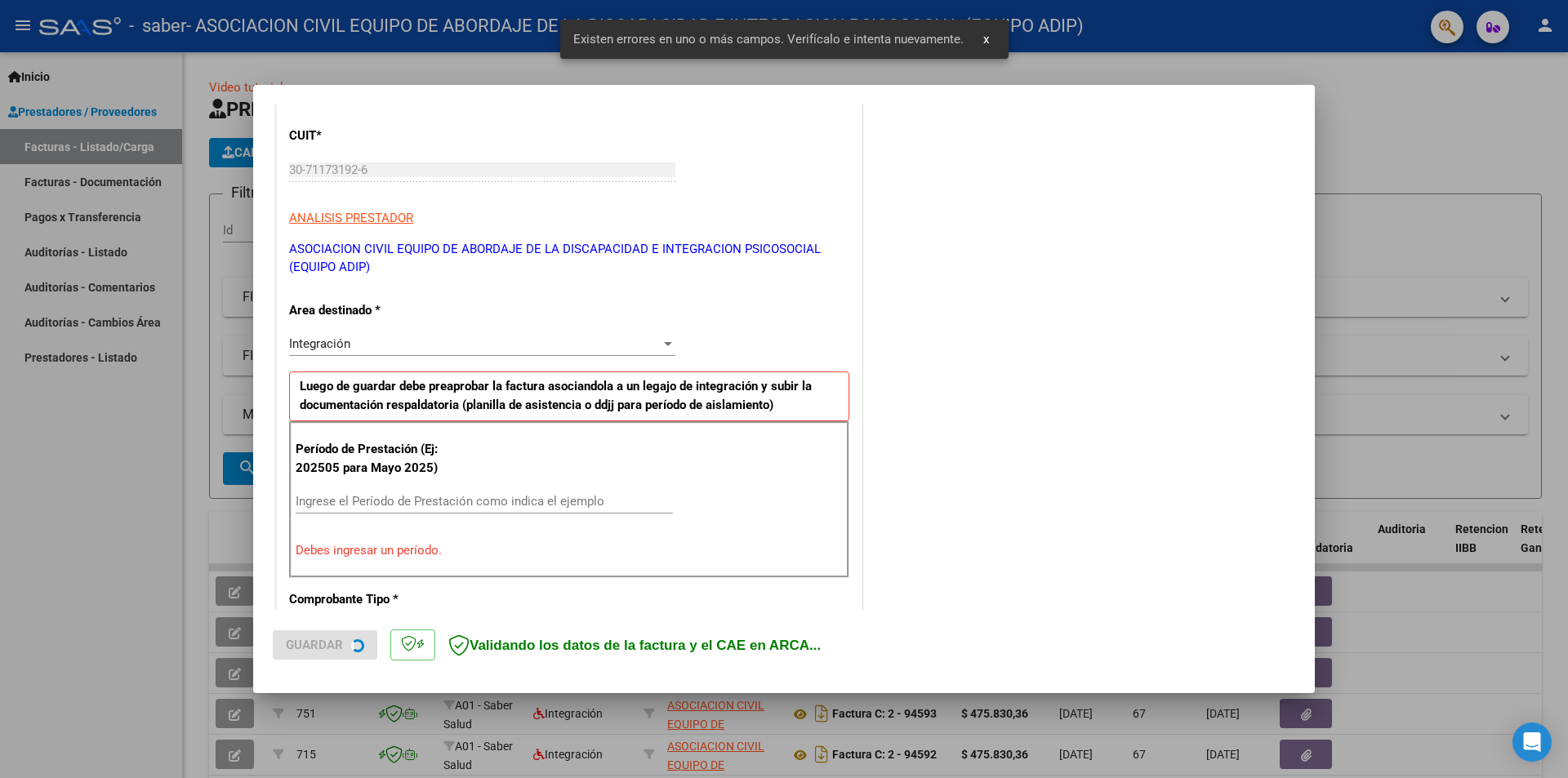
scroll to position [285, 0]
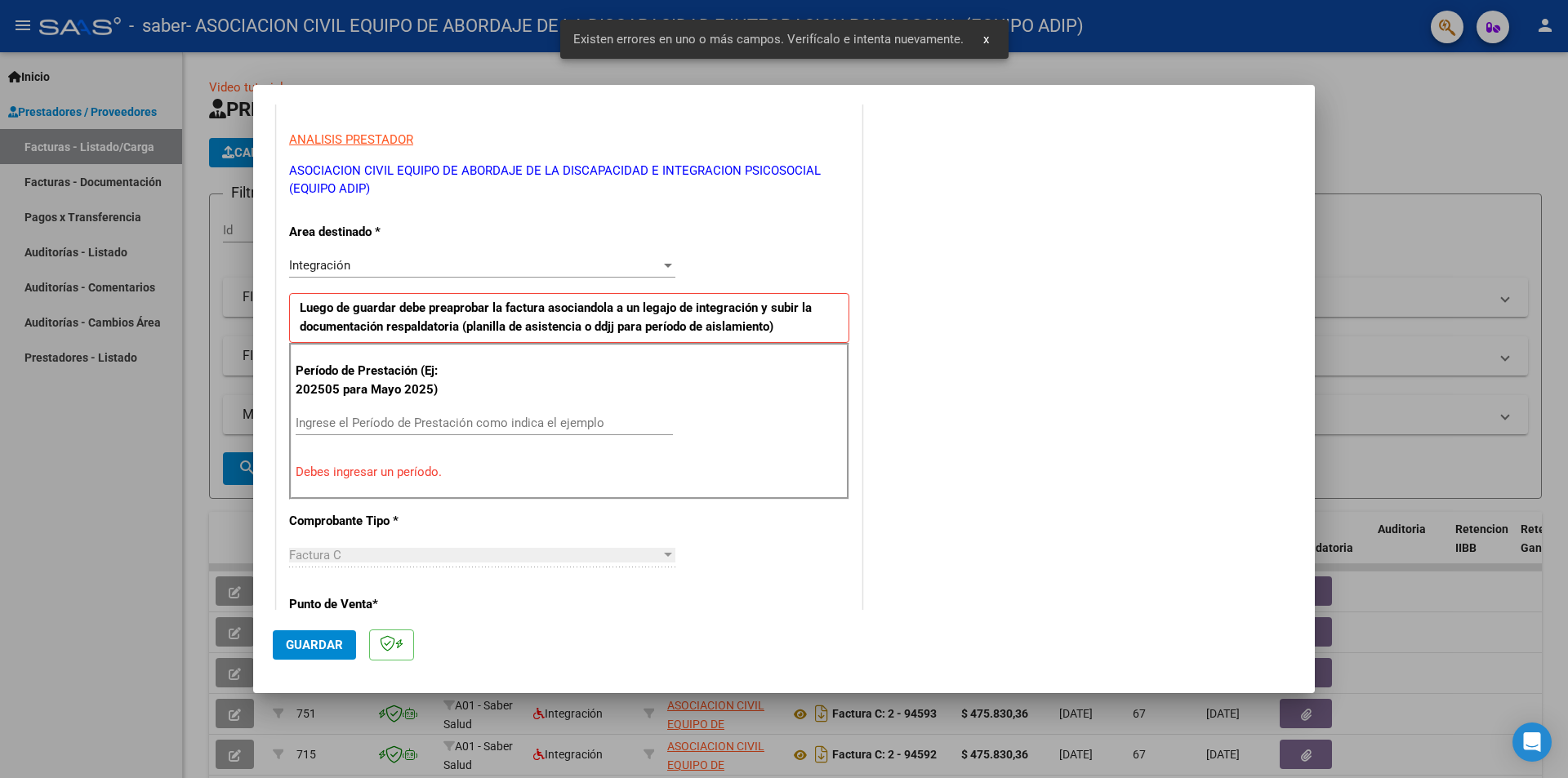
click at [393, 427] on input "Ingrese el Período de Prestación como indica el ejemplo" at bounding box center [484, 423] width 377 height 15
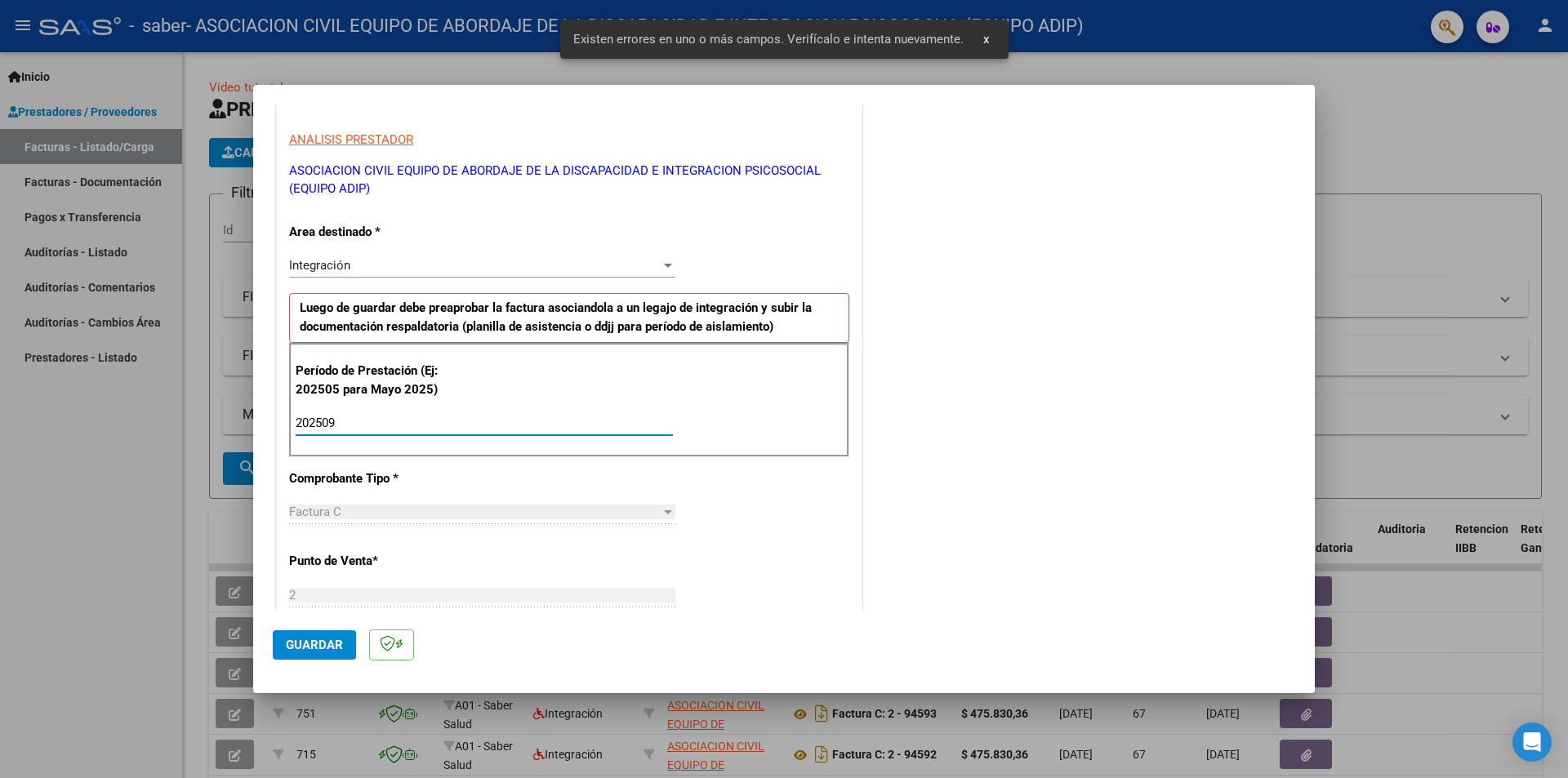
type input "202509"
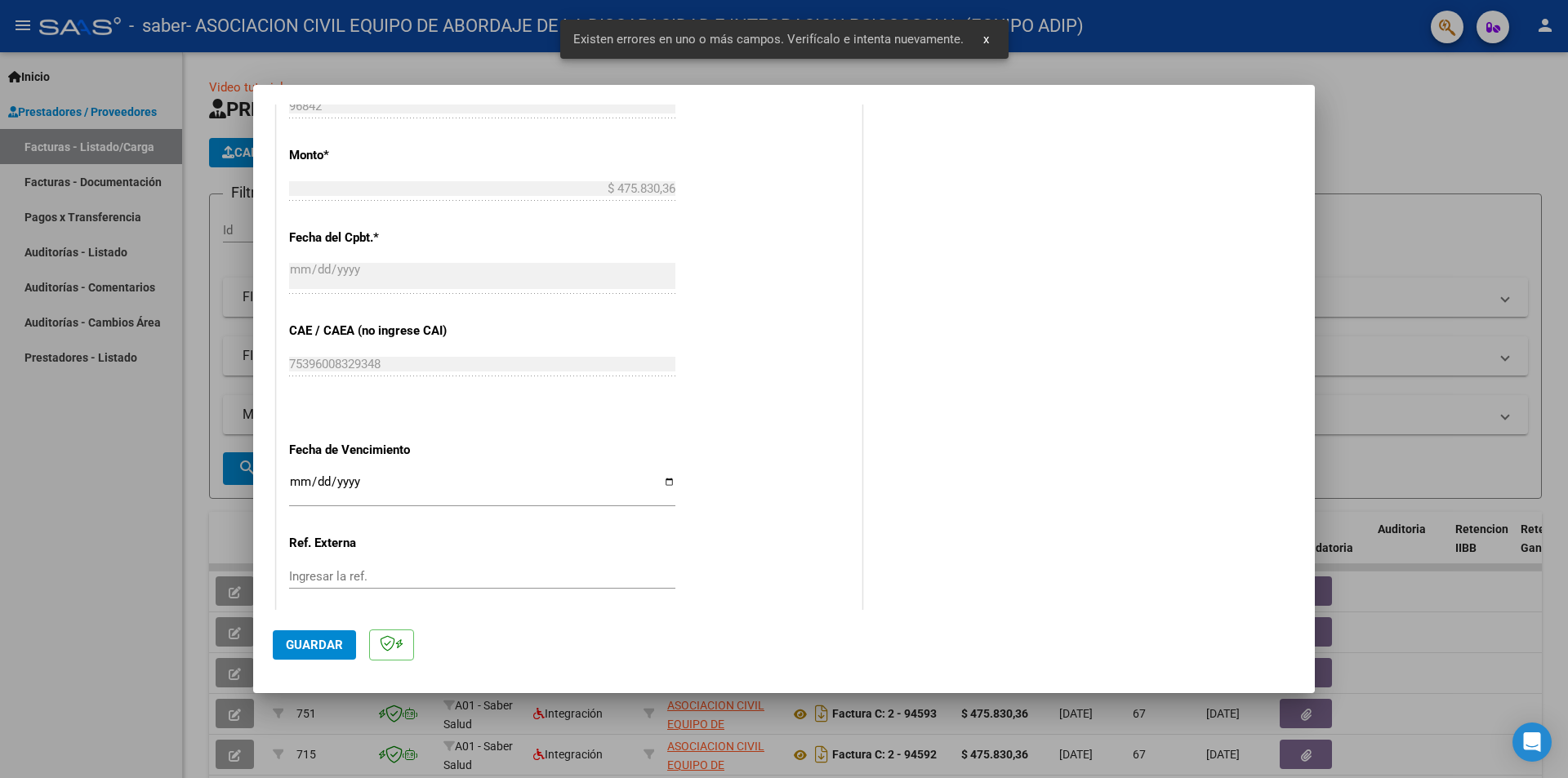
scroll to position [950, 0]
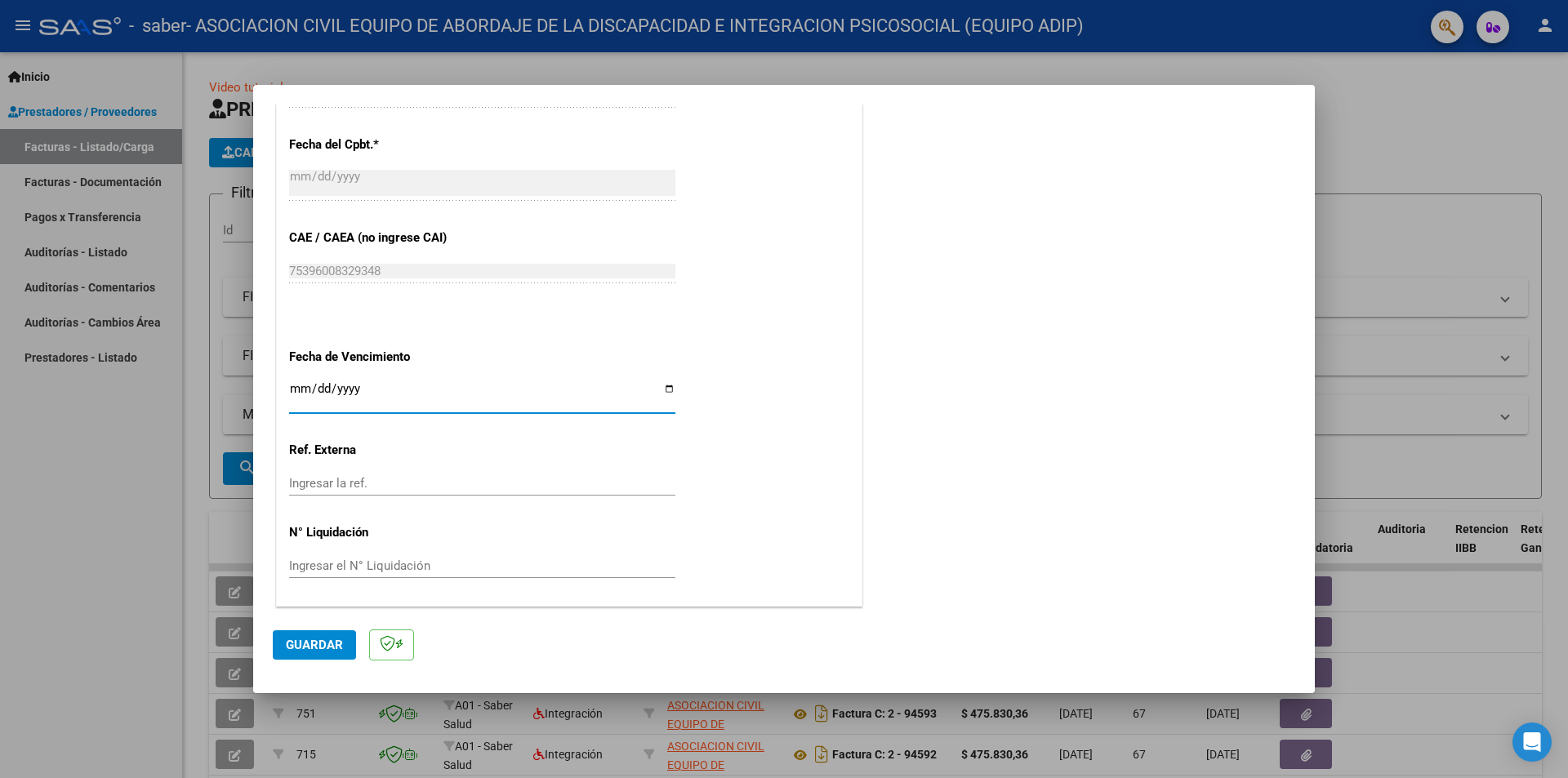
click at [657, 392] on input "Ingresar la fecha" at bounding box center [481, 394] width 386 height 26
click at [658, 392] on input "Ingresar la fecha" at bounding box center [481, 394] width 386 height 26
type input "[DATE]"
click at [306, 643] on span "Guardar" at bounding box center [314, 645] width 57 height 15
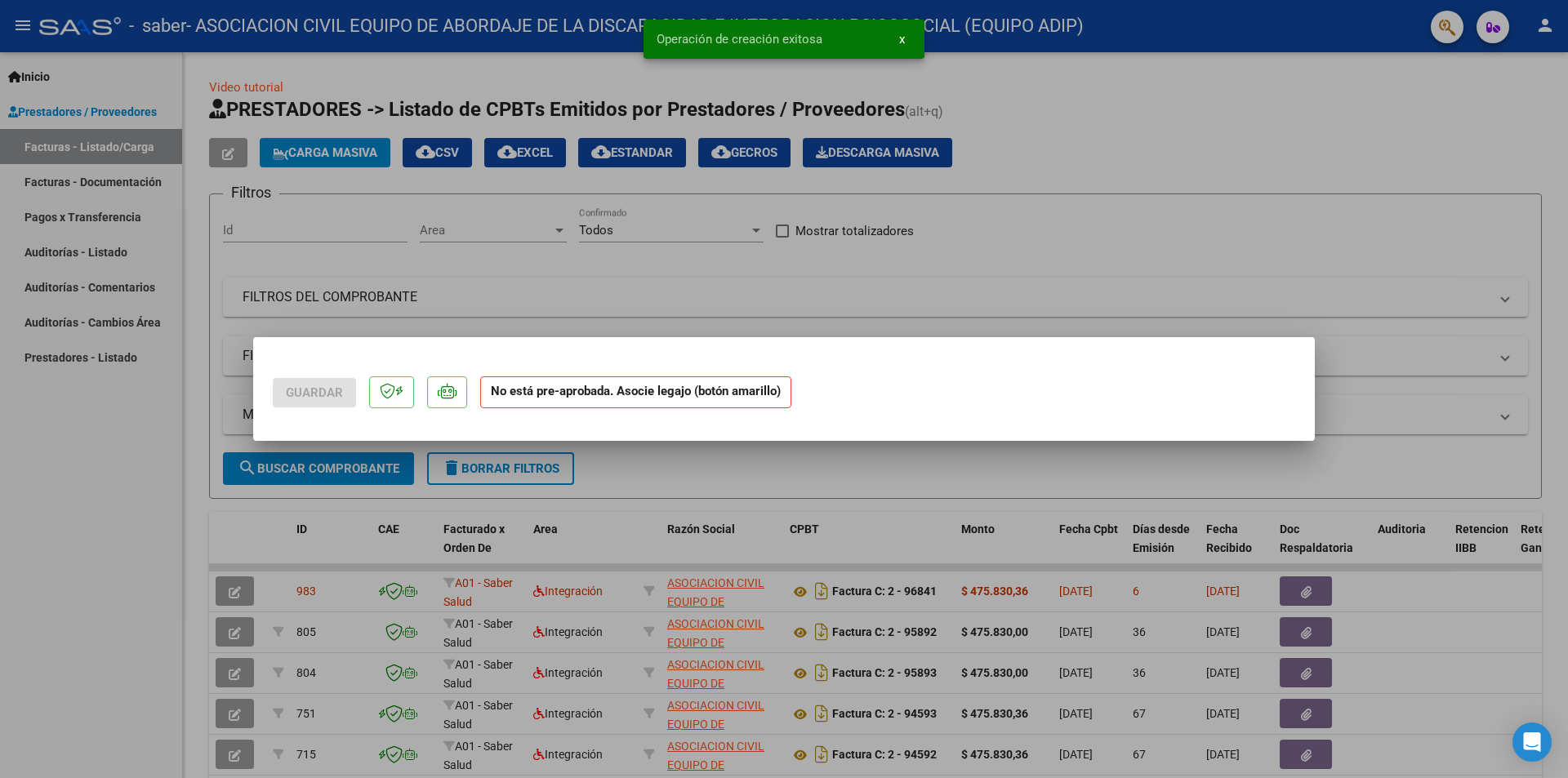
scroll to position [0, 0]
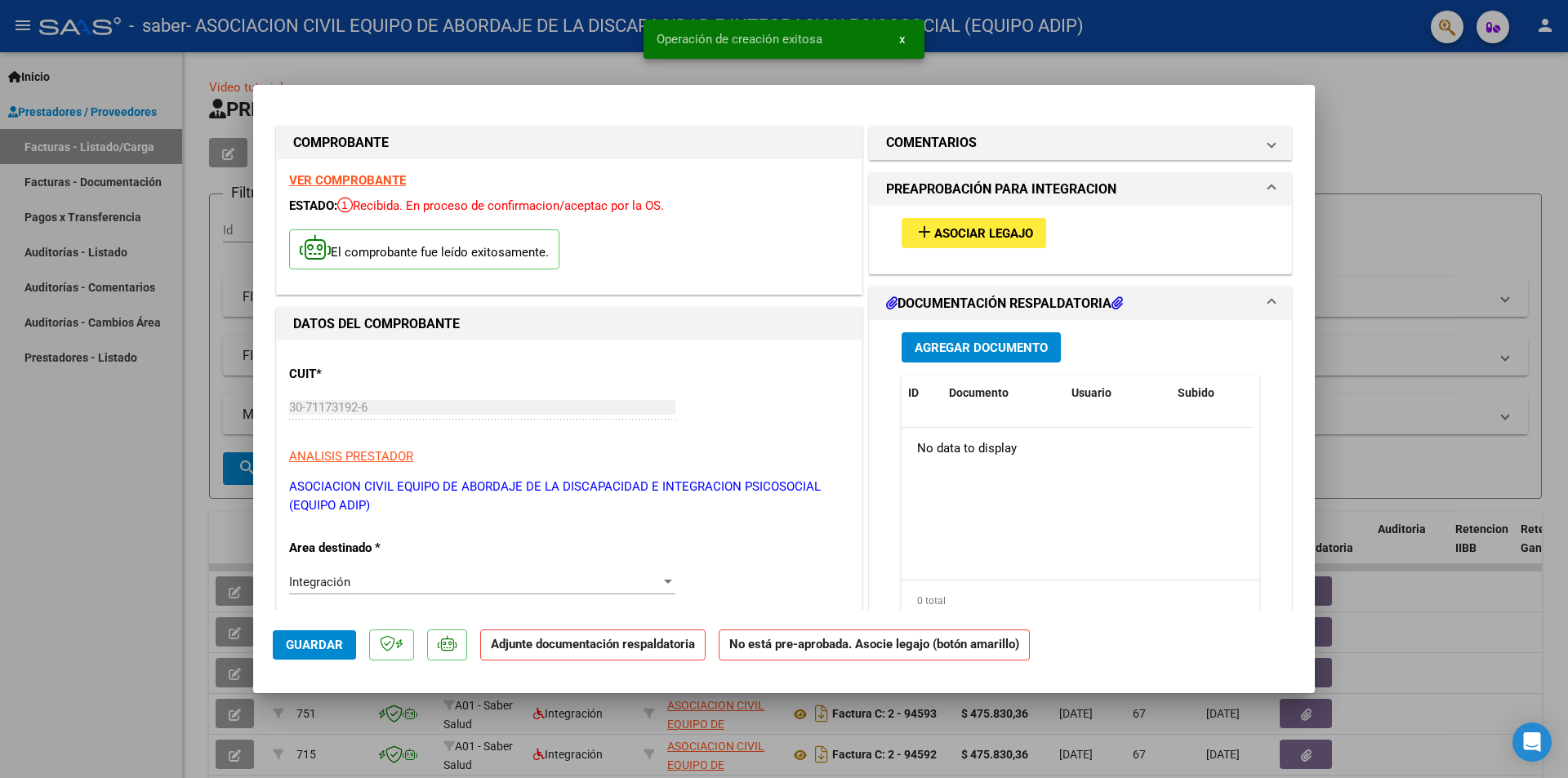
click at [972, 356] on button "Agregar Documento" at bounding box center [981, 347] width 159 height 30
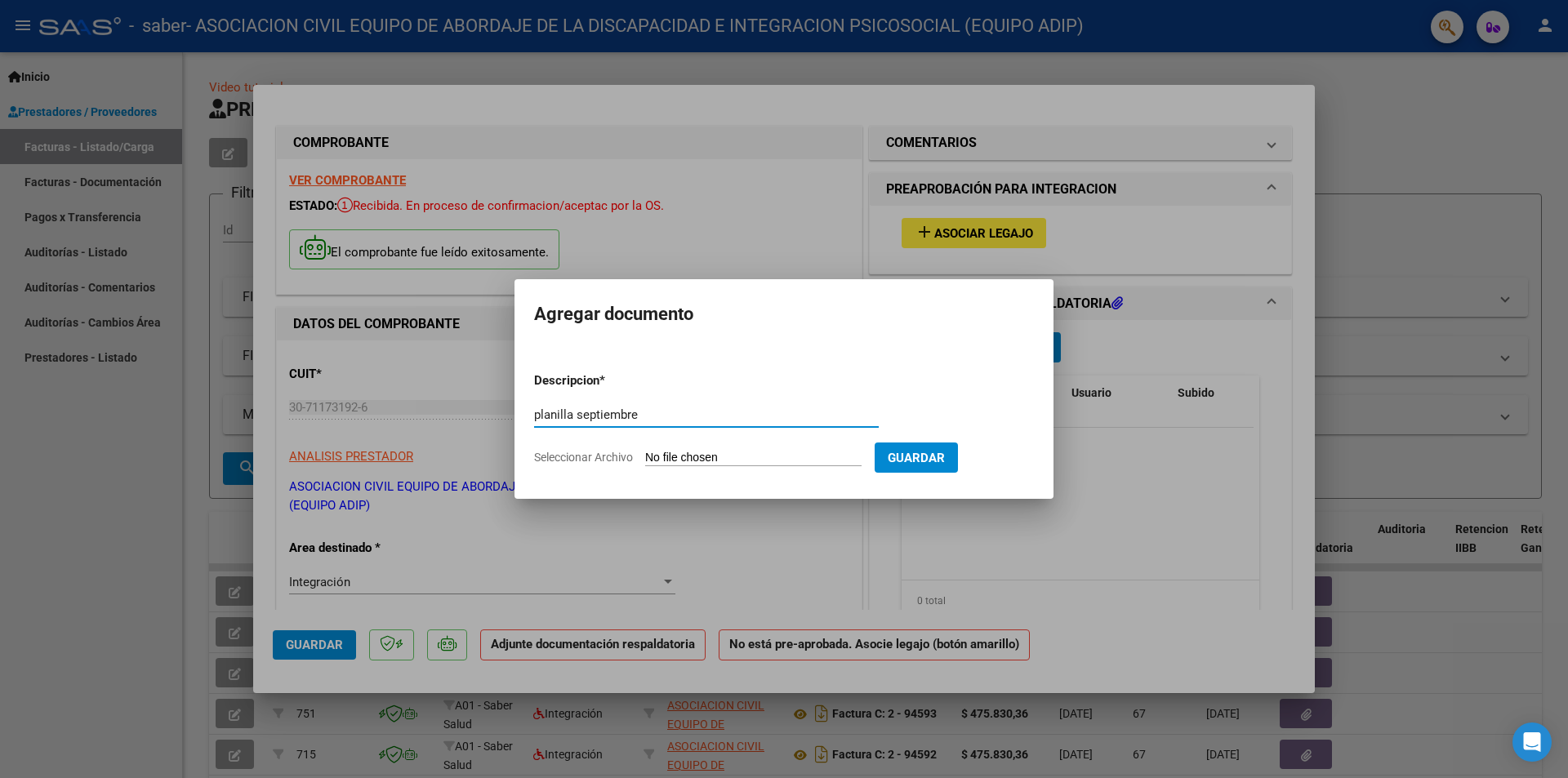
type input "planilla septiembre"
click at [704, 463] on input "Seleccionar Archivo" at bounding box center [753, 458] width 217 height 16
type input "C:\fakepath\[PERSON_NAME].pdf"
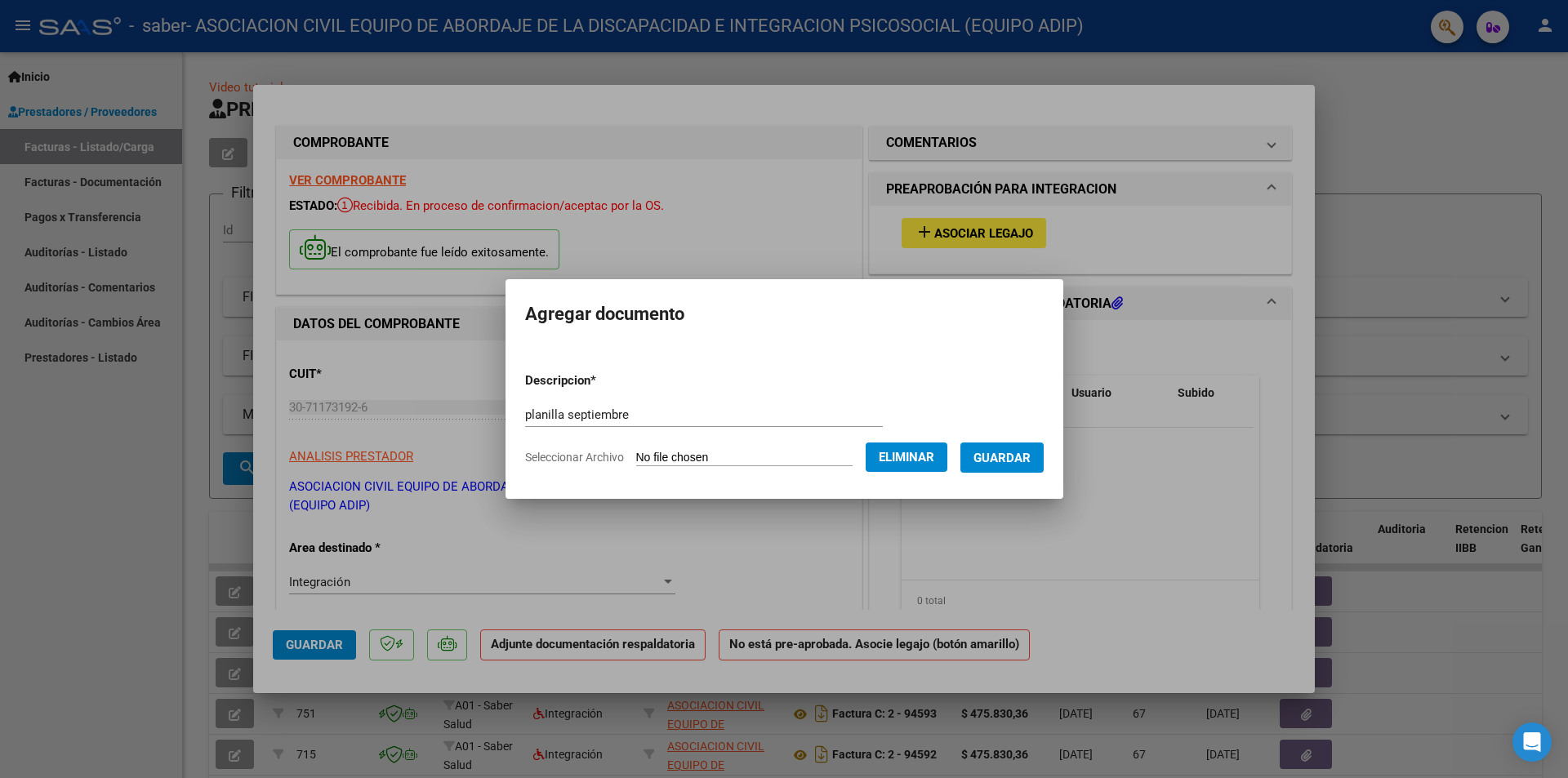
click at [1028, 454] on span "Guardar" at bounding box center [1002, 458] width 57 height 15
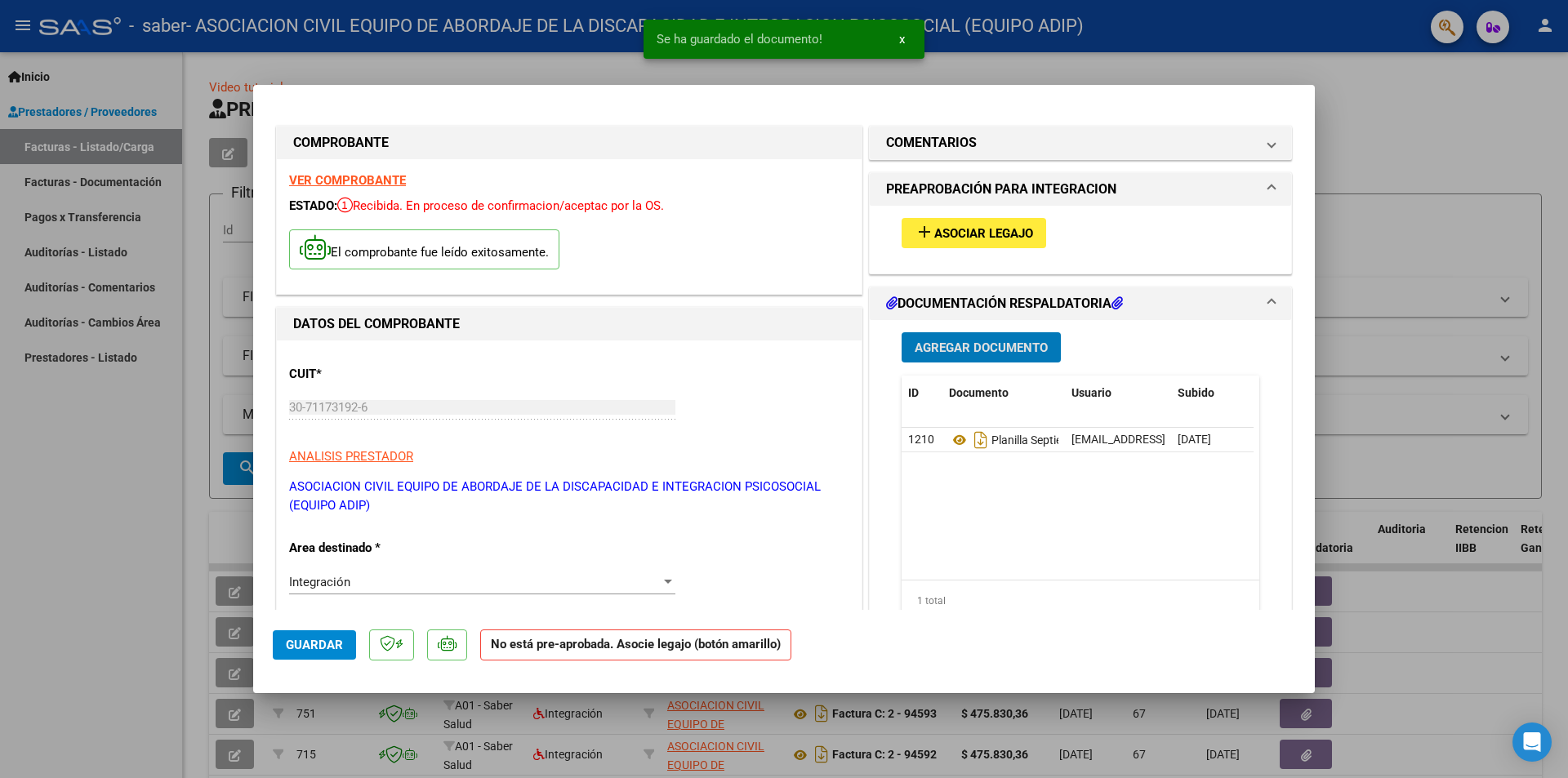
click at [1365, 213] on div at bounding box center [784, 389] width 1568 height 778
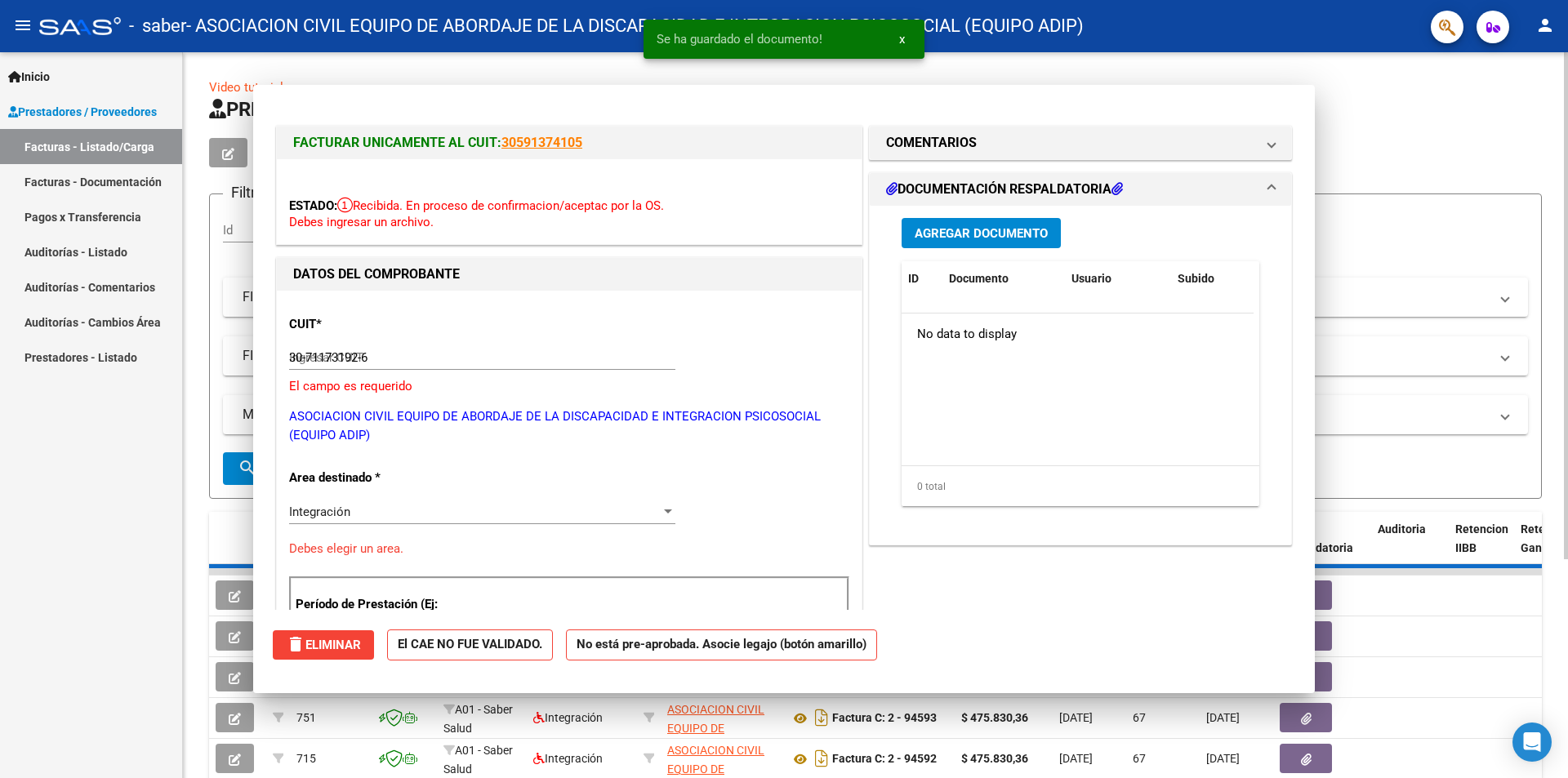
type input "$ 0,00"
